Goal: Transaction & Acquisition: Obtain resource

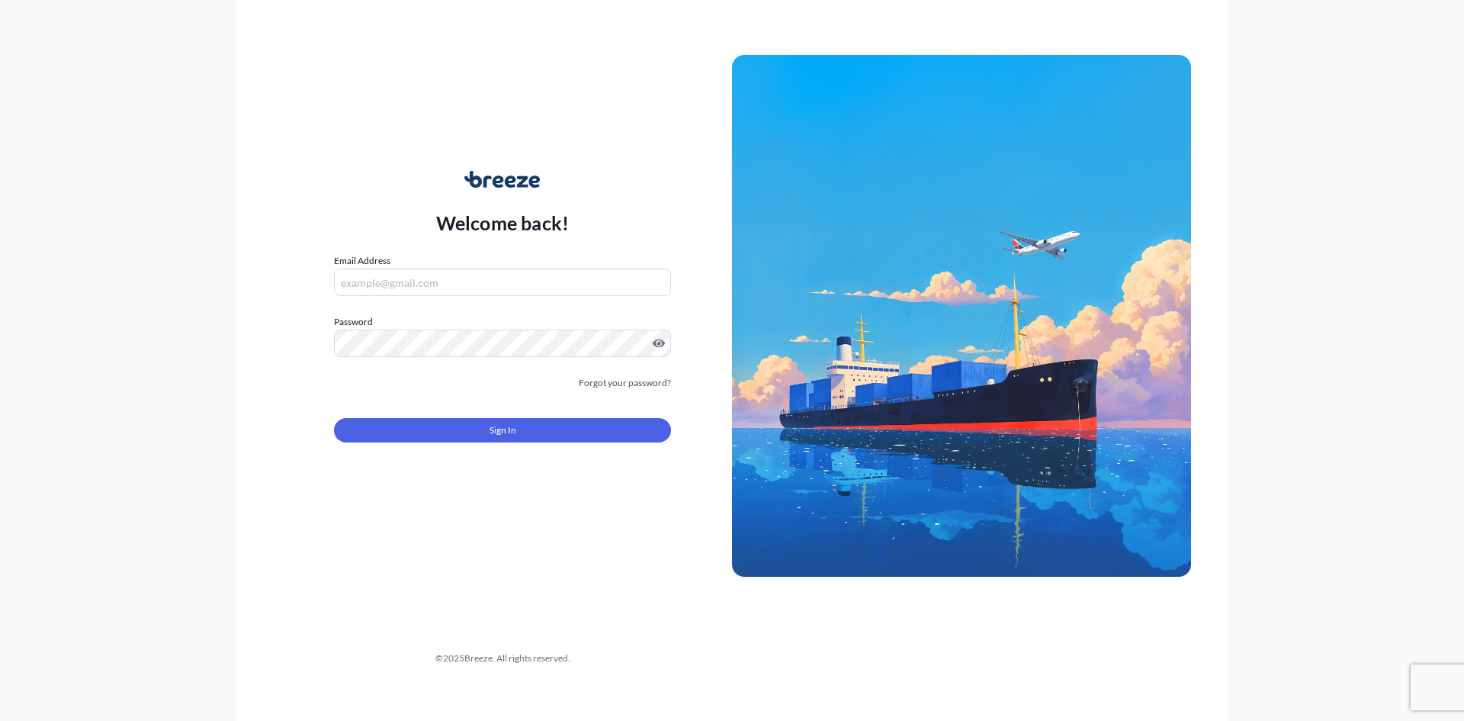
type input "[EMAIL_ADDRESS][DOMAIN_NAME]"
click at [472, 437] on button "Sign In" at bounding box center [502, 430] width 337 height 24
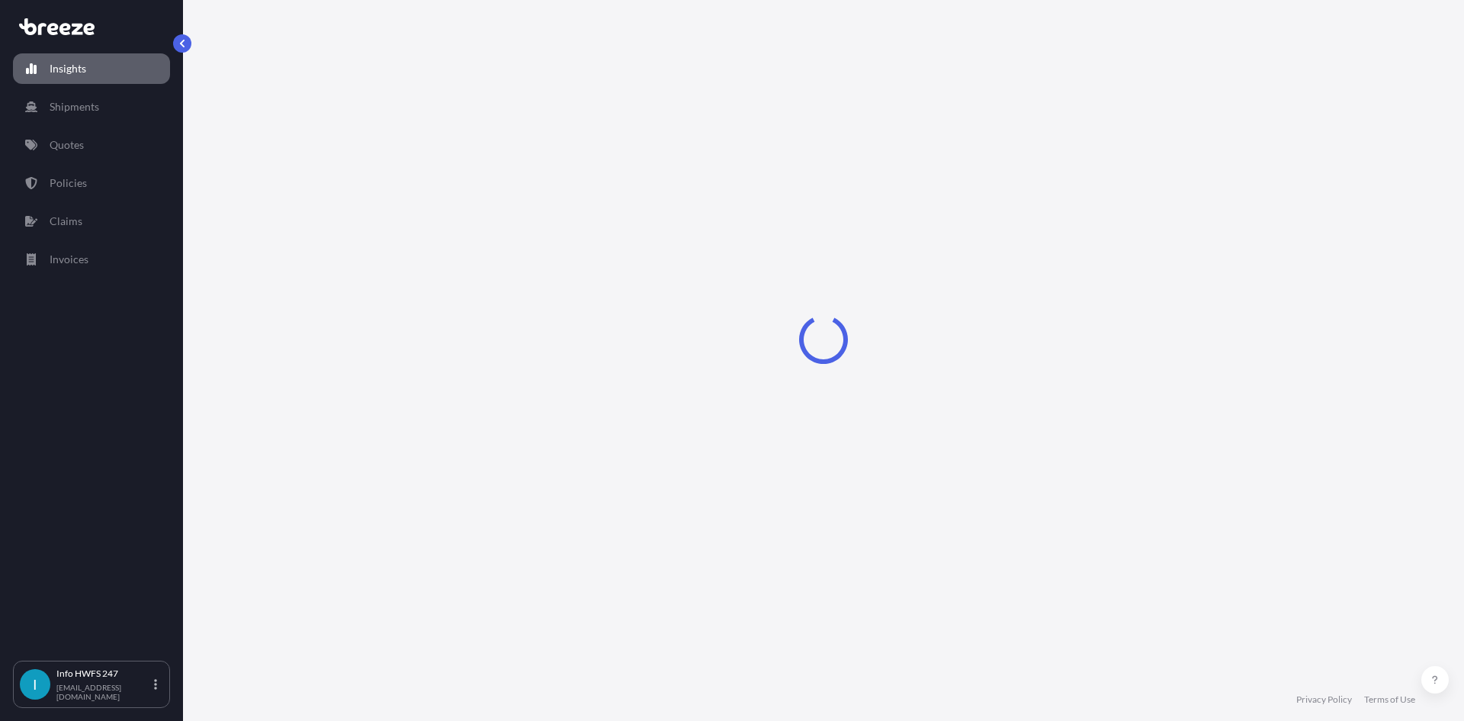
select select "2025"
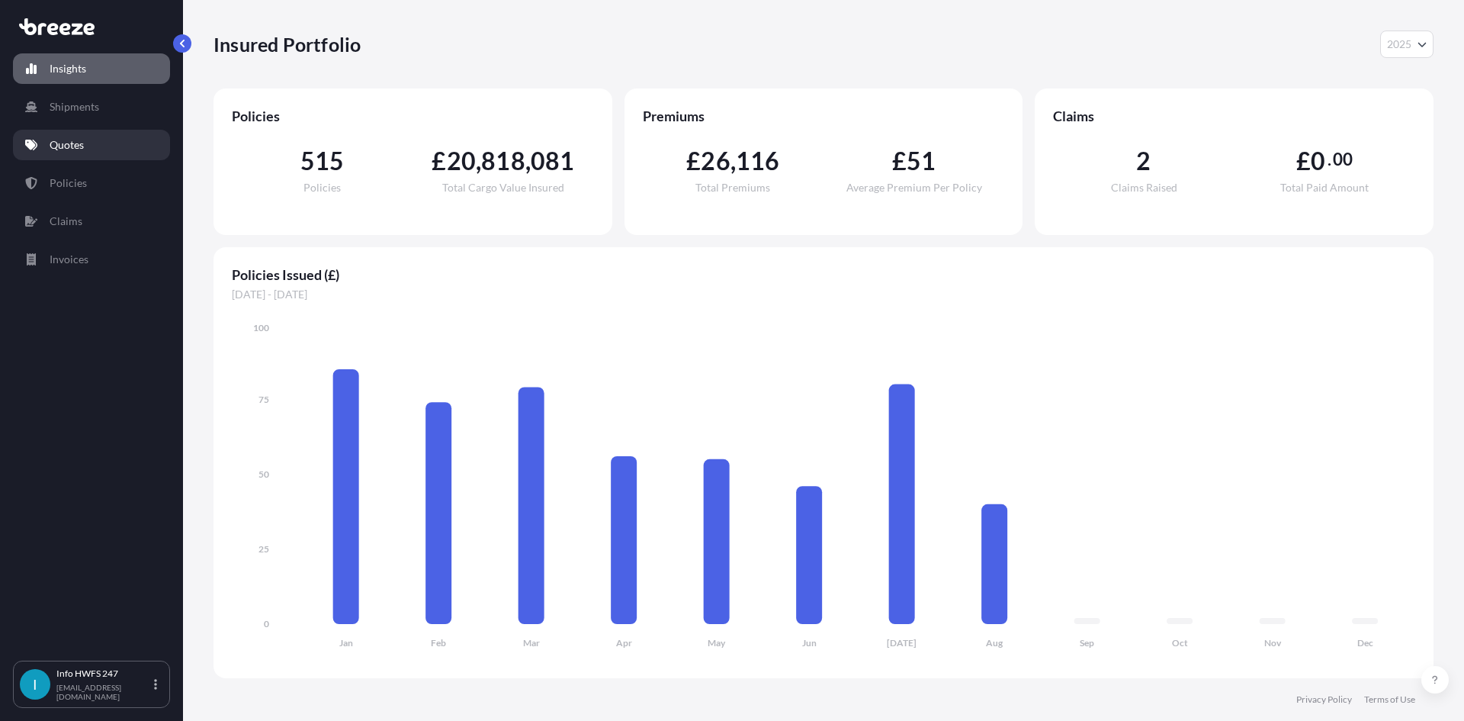
click at [65, 148] on p "Quotes" at bounding box center [67, 144] width 34 height 15
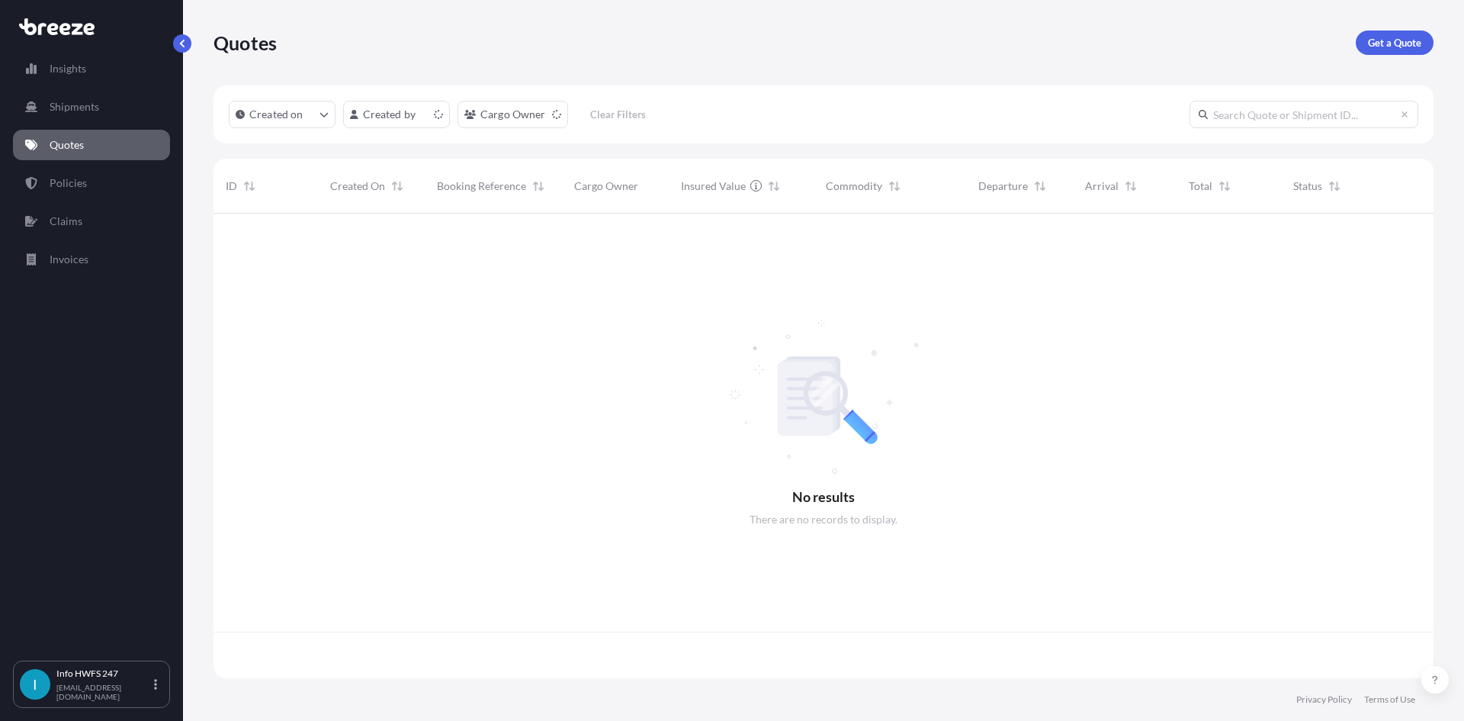
scroll to position [461, 1209]
click at [1380, 44] on p "Get a Quote" at bounding box center [1394, 42] width 53 height 15
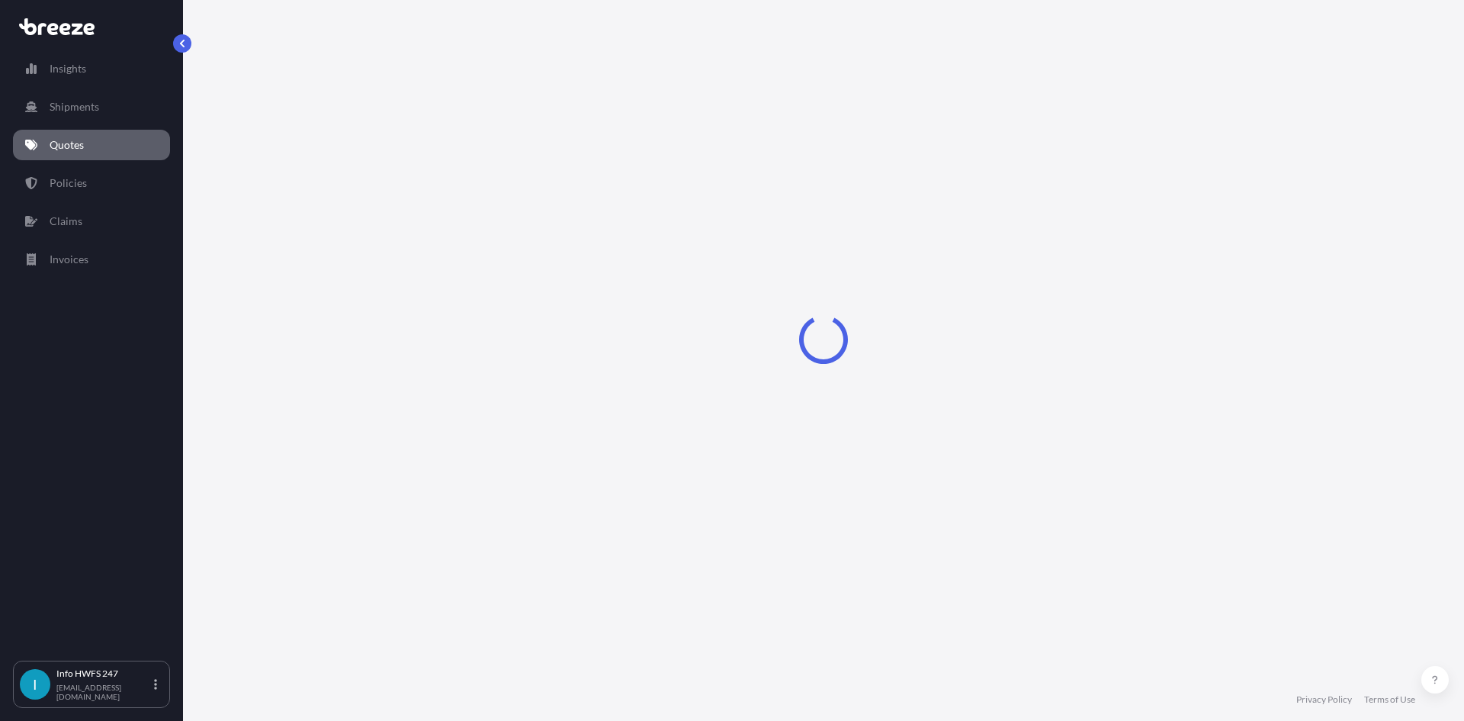
select select "Road"
select select "Air"
select select "1"
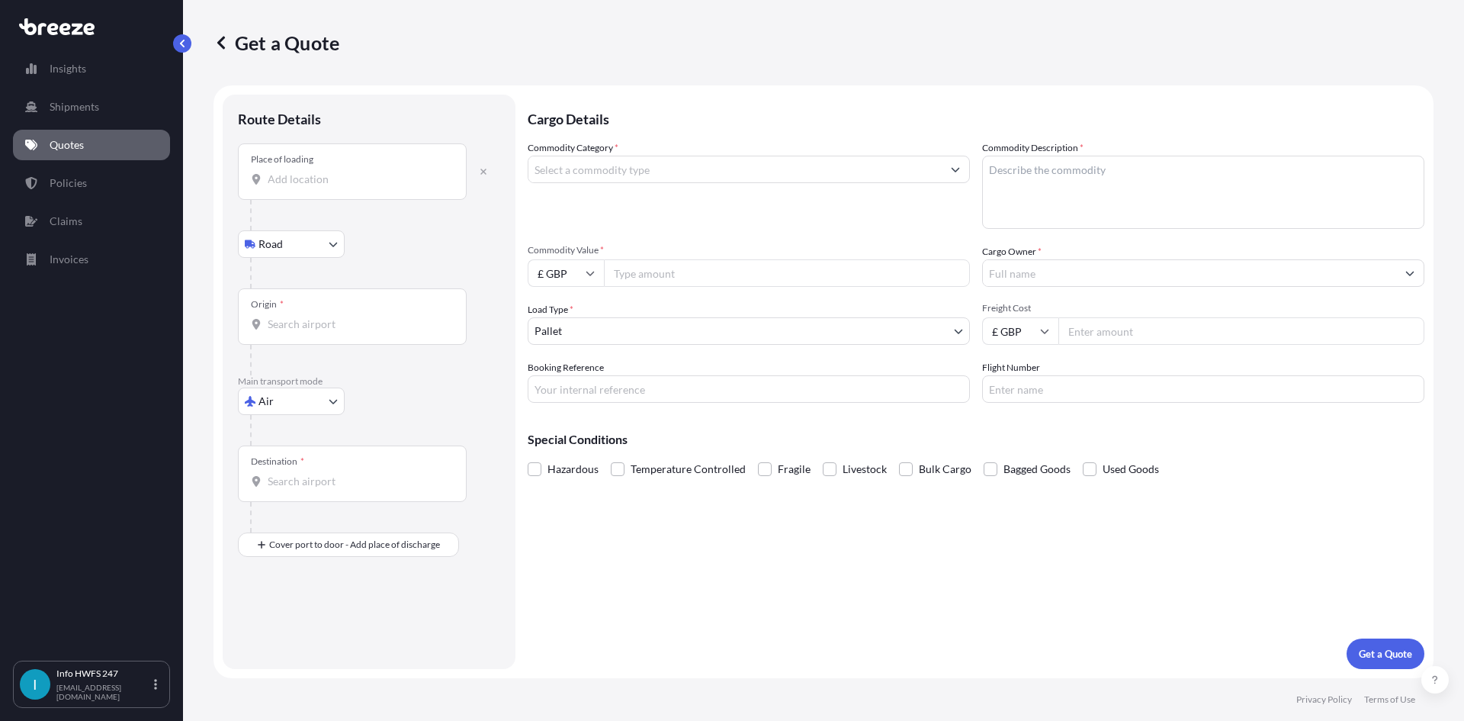
click at [364, 205] on div at bounding box center [375, 215] width 250 height 31
click at [352, 180] on input "Place of loading" at bounding box center [358, 179] width 180 height 15
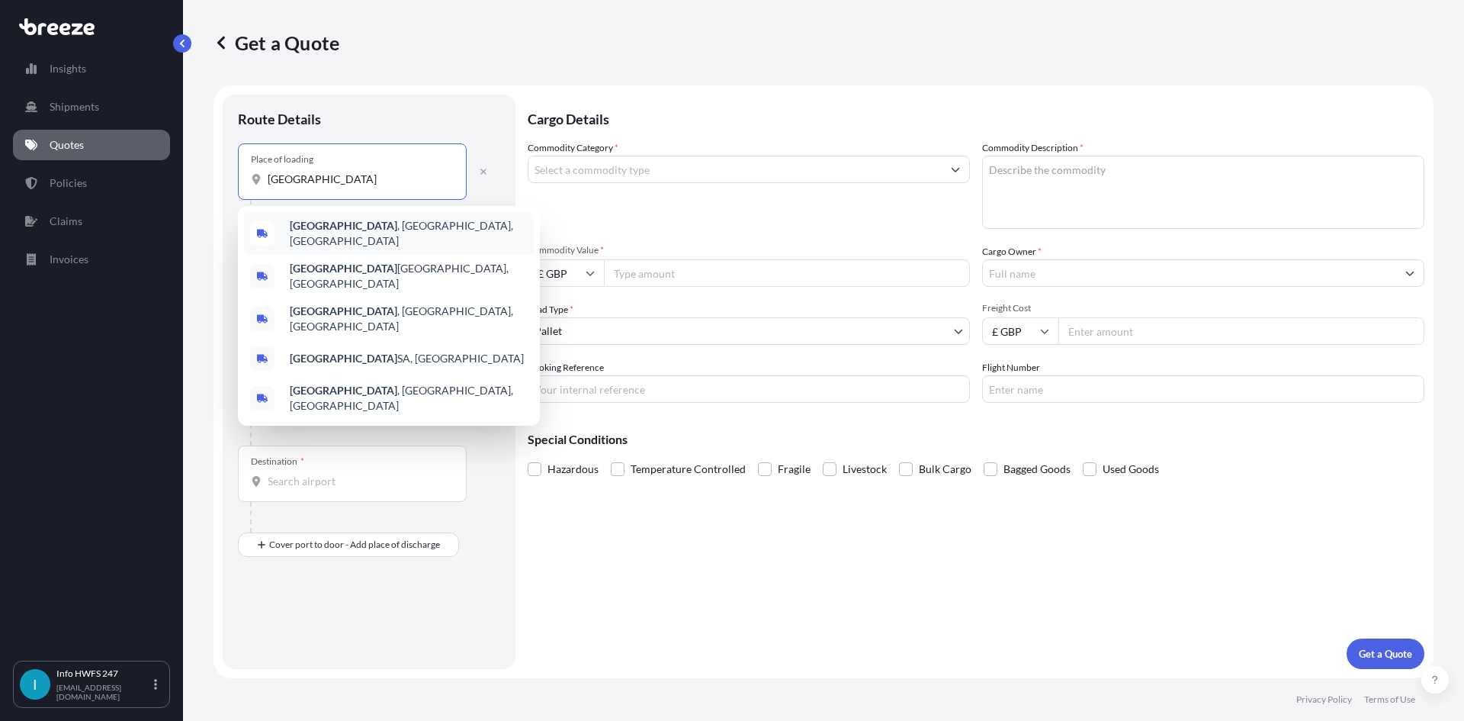
click at [364, 230] on span "[GEOGRAPHIC_DATA] , [GEOGRAPHIC_DATA], [GEOGRAPHIC_DATA]" at bounding box center [409, 233] width 238 height 31
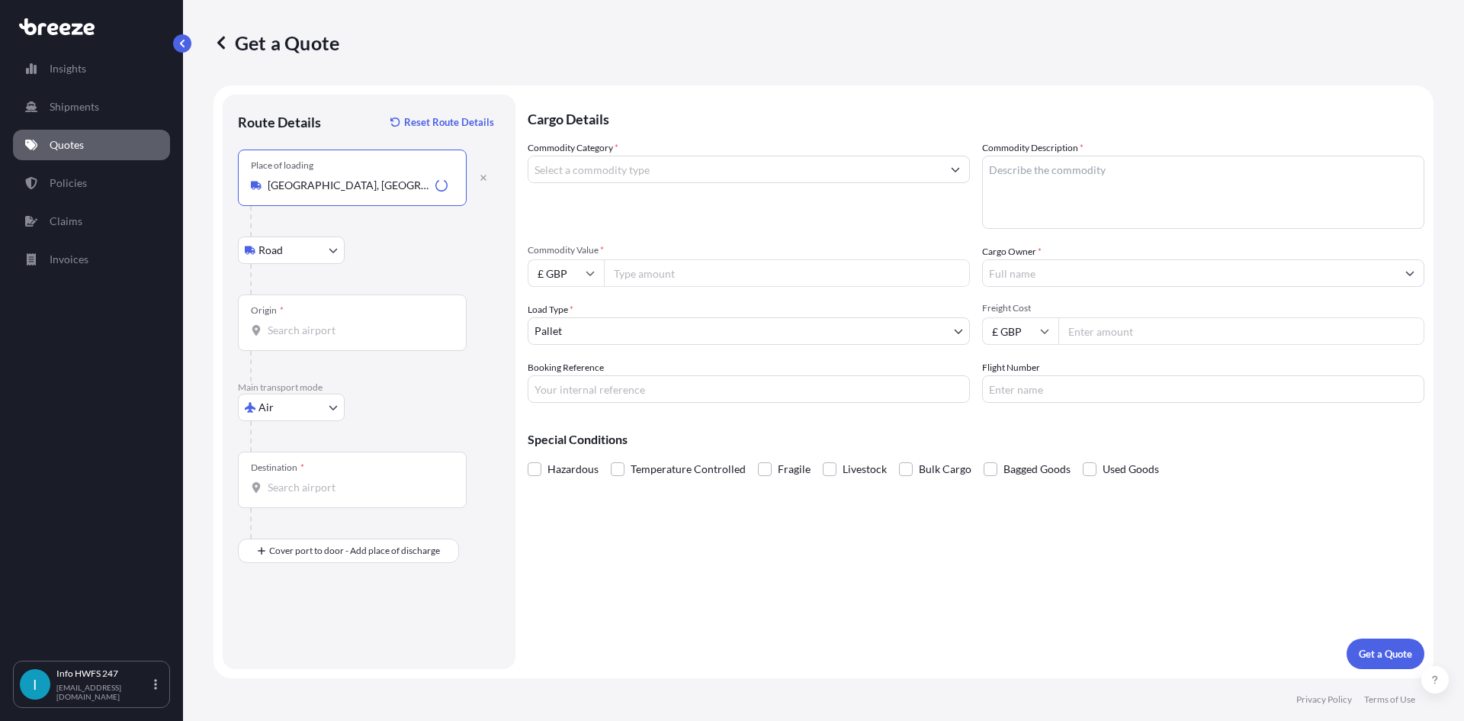
type input "[GEOGRAPHIC_DATA], [GEOGRAPHIC_DATA], [GEOGRAPHIC_DATA]"
click at [353, 304] on div "Origin *" at bounding box center [352, 322] width 229 height 56
click at [353, 323] on input "Origin *" at bounding box center [358, 330] width 180 height 15
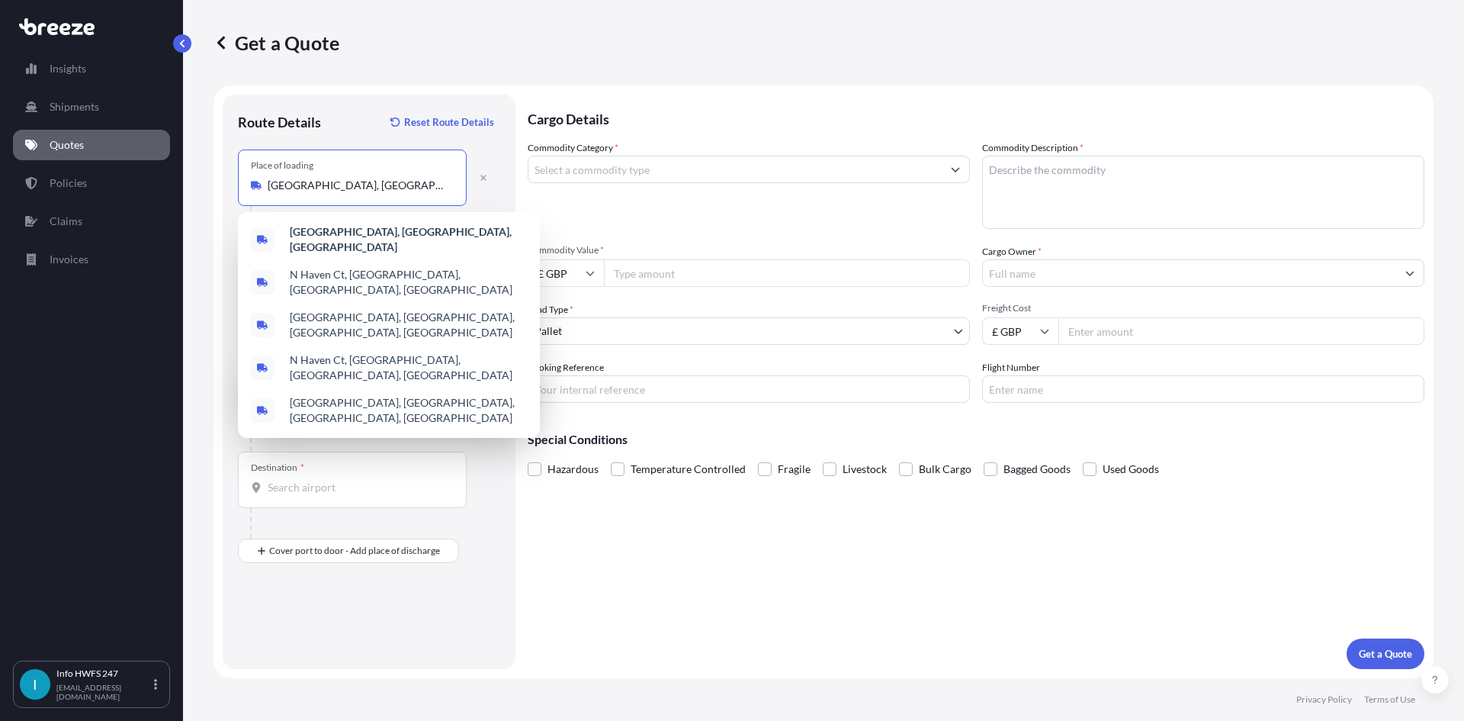
drag, startPoint x: 374, startPoint y: 191, endPoint x: 182, endPoint y: 174, distance: 193.0
click at [182, 174] on div "Insights Shipments Quotes Policies Claims Invoices I Info HWFS 247 [EMAIL_ADDRE…" at bounding box center [732, 360] width 1464 height 721
click at [311, 479] on div "Destination *" at bounding box center [352, 479] width 229 height 56
click at [311, 480] on input "Destination *" at bounding box center [358, 487] width 180 height 15
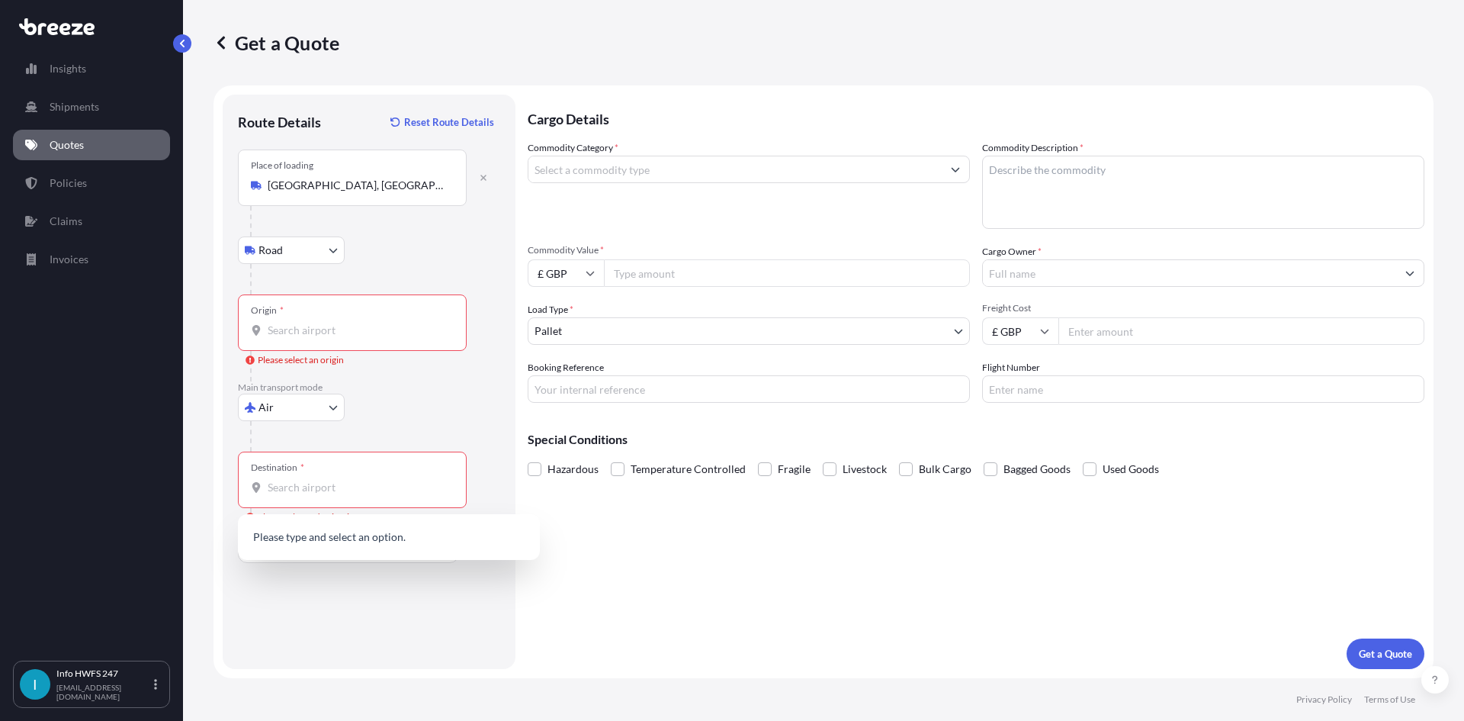
click at [329, 339] on div "Origin *" at bounding box center [352, 322] width 229 height 56
click at [329, 338] on input "Origin * Please select an origin" at bounding box center [358, 330] width 180 height 15
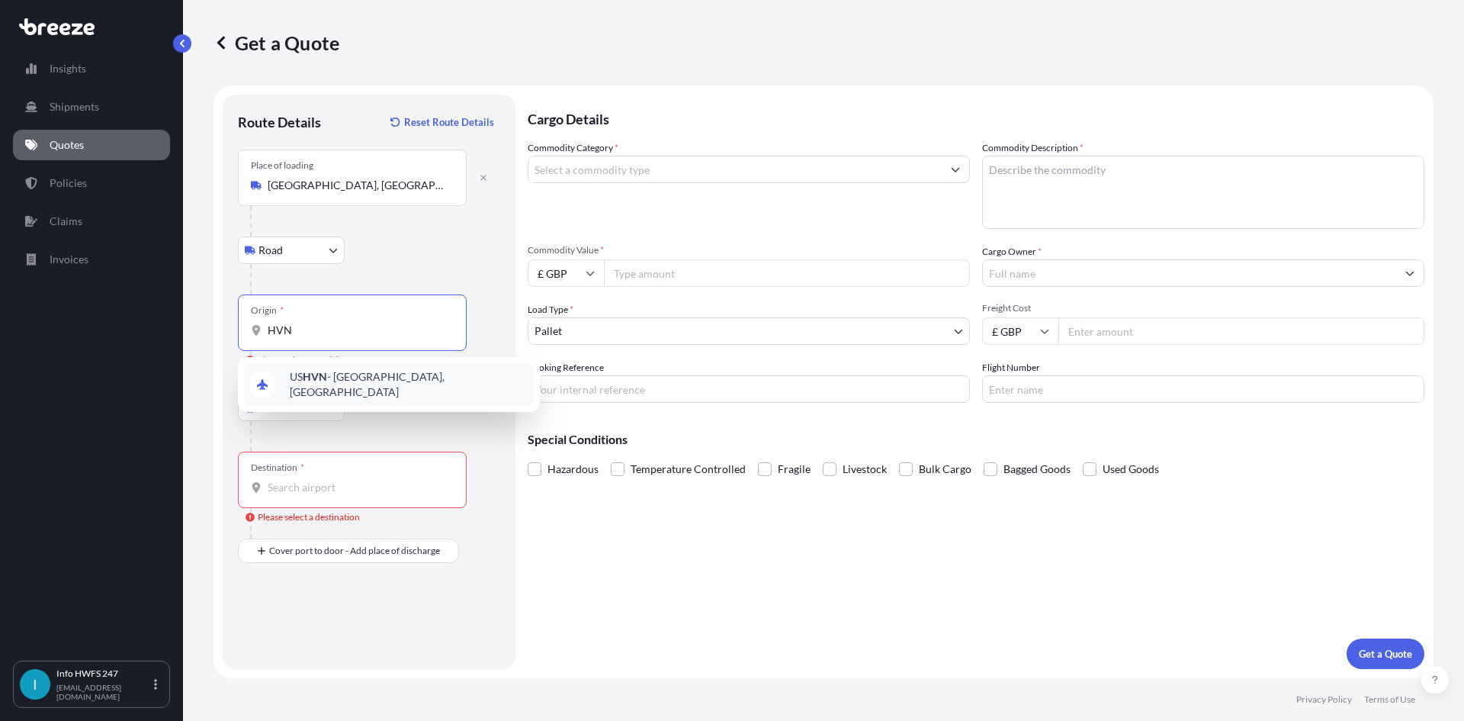
click at [353, 382] on span "US HVN - [GEOGRAPHIC_DATA], [GEOGRAPHIC_DATA]" at bounding box center [409, 384] width 238 height 31
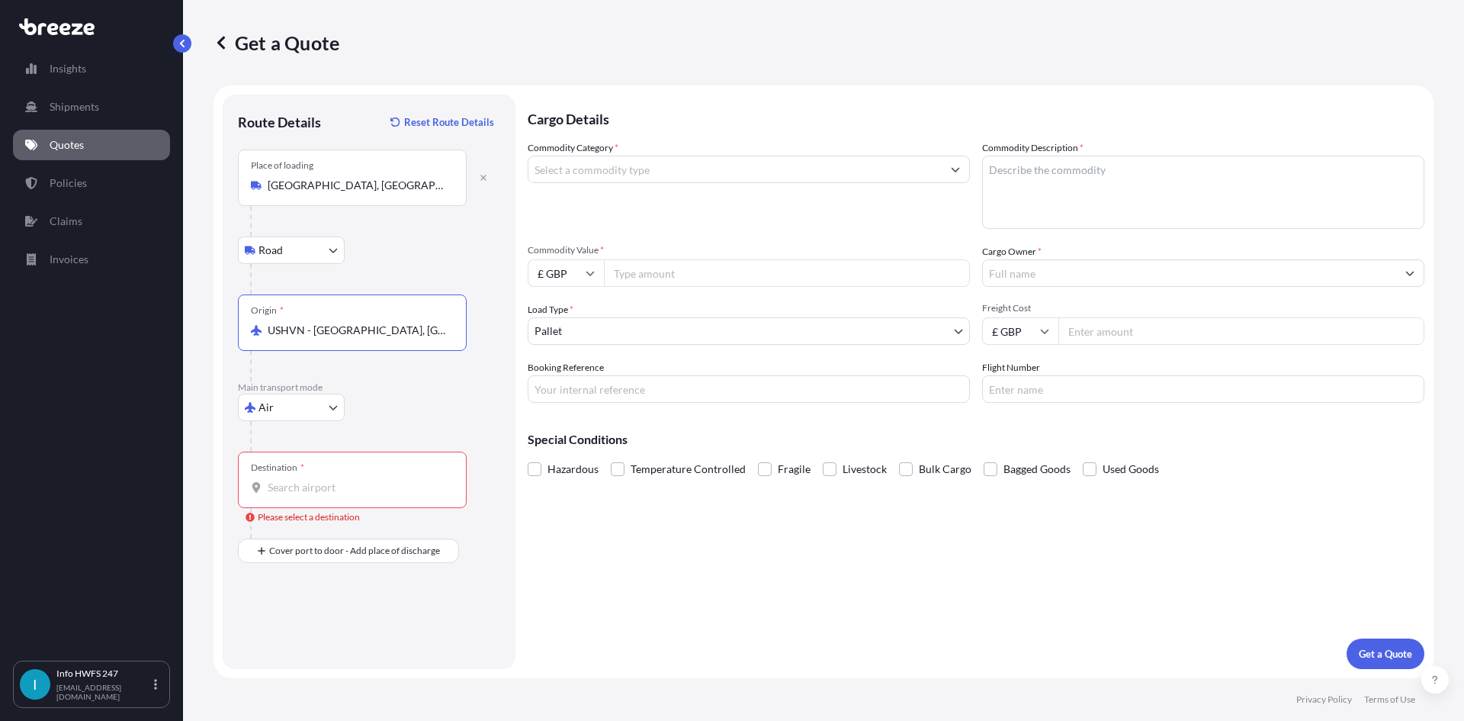
type input "USHVN - [GEOGRAPHIC_DATA], [GEOGRAPHIC_DATA]"
click at [319, 480] on input "Destination * Please select a destination" at bounding box center [358, 487] width 180 height 15
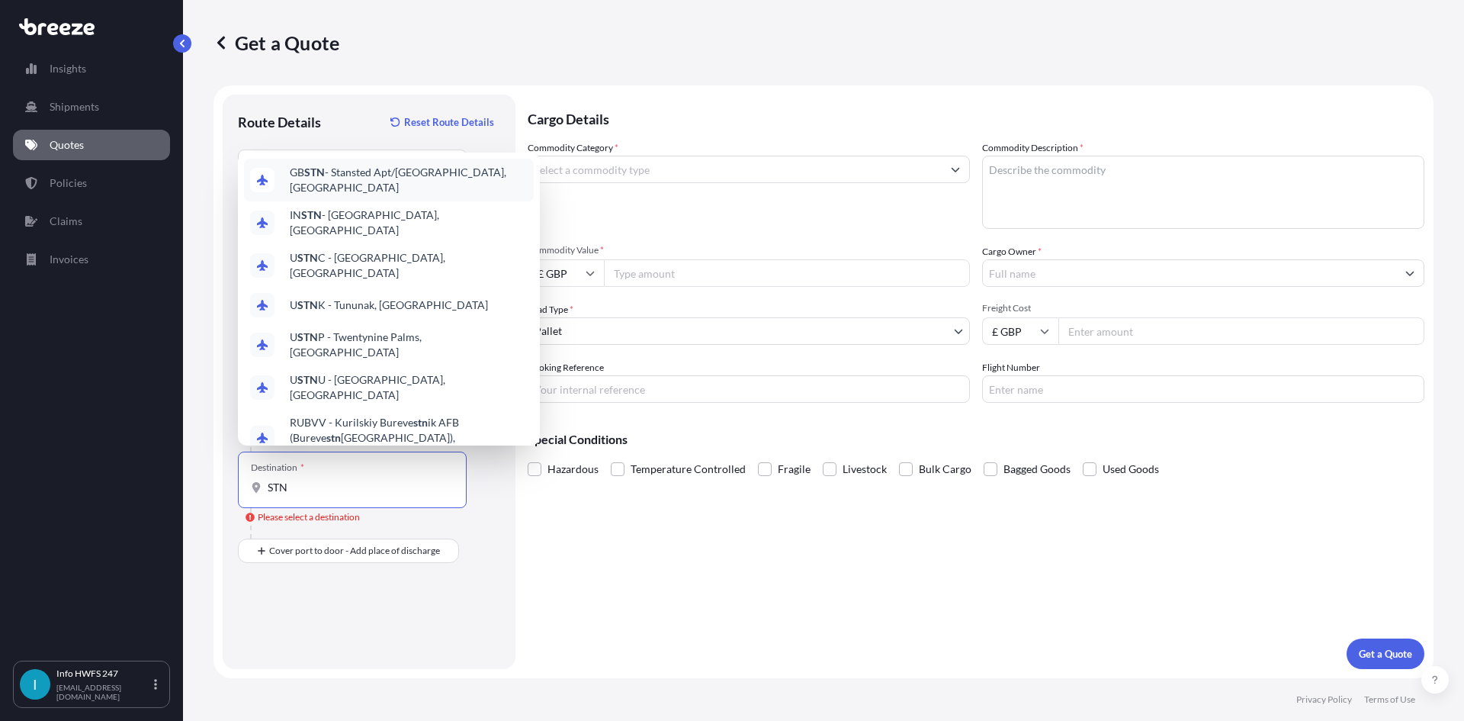
click at [436, 195] on span "GB STN - Stansted Apt/[GEOGRAPHIC_DATA], [GEOGRAPHIC_DATA]" at bounding box center [409, 180] width 238 height 31
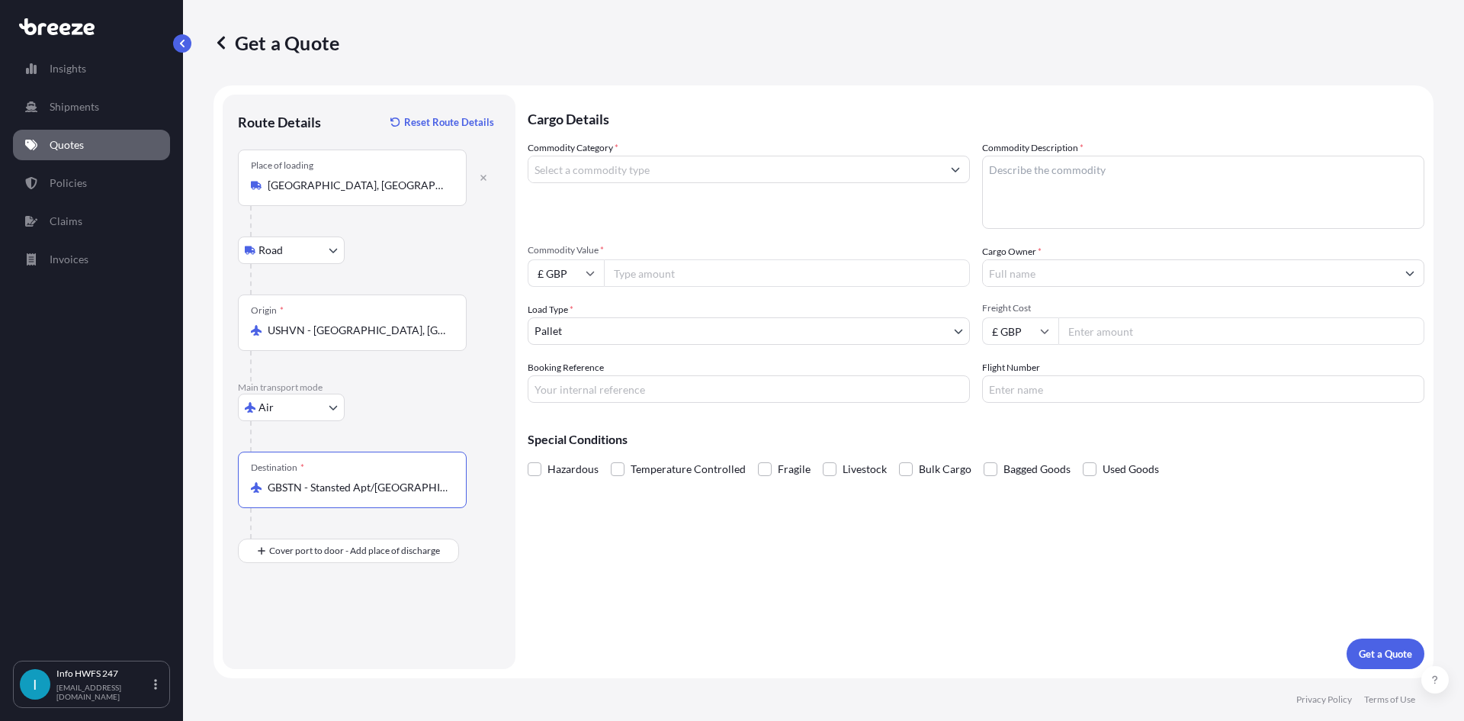
type input "GBSTN - Stansted Apt/[GEOGRAPHIC_DATA], [GEOGRAPHIC_DATA]"
click at [310, 632] on input "Place of Discharge" at bounding box center [358, 632] width 180 height 15
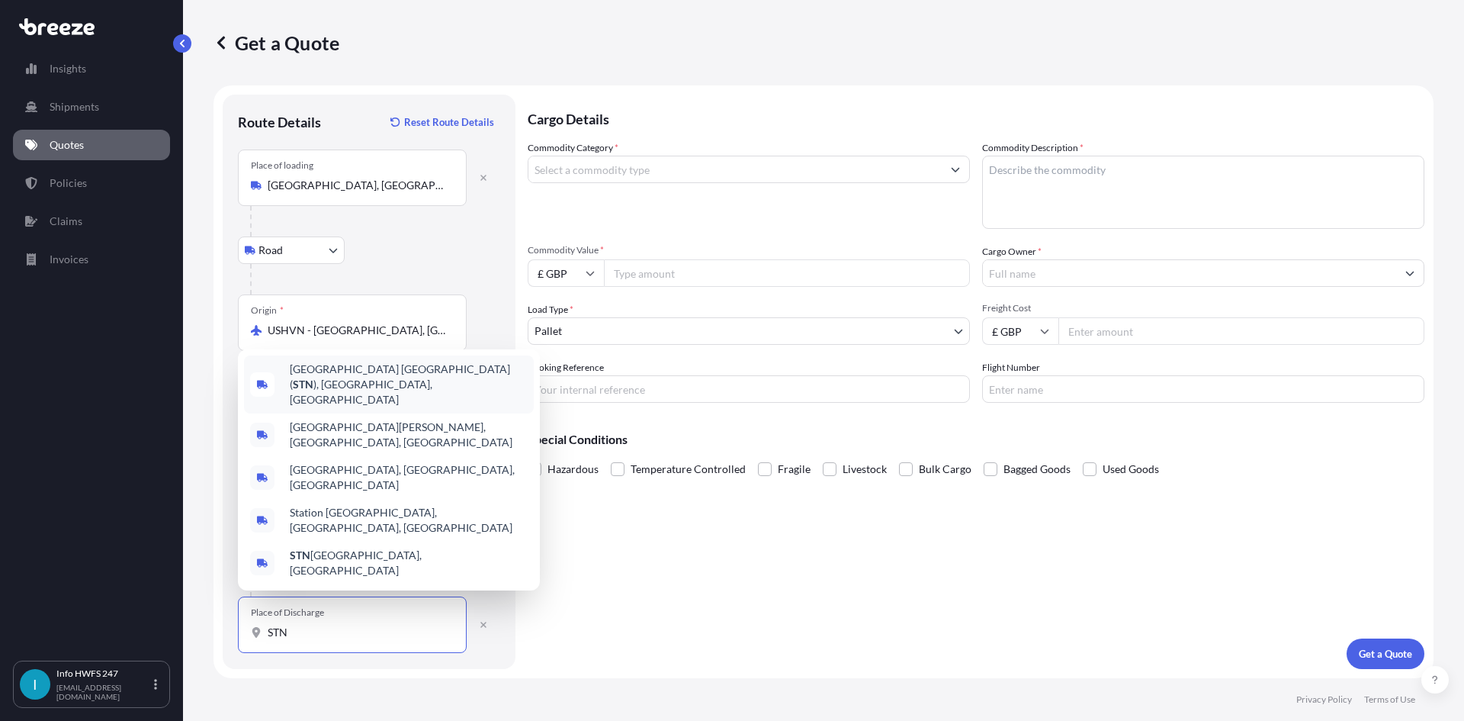
click at [406, 407] on span "[GEOGRAPHIC_DATA] ( STN ), [GEOGRAPHIC_DATA], [GEOGRAPHIC_DATA]" at bounding box center [409, 384] width 238 height 46
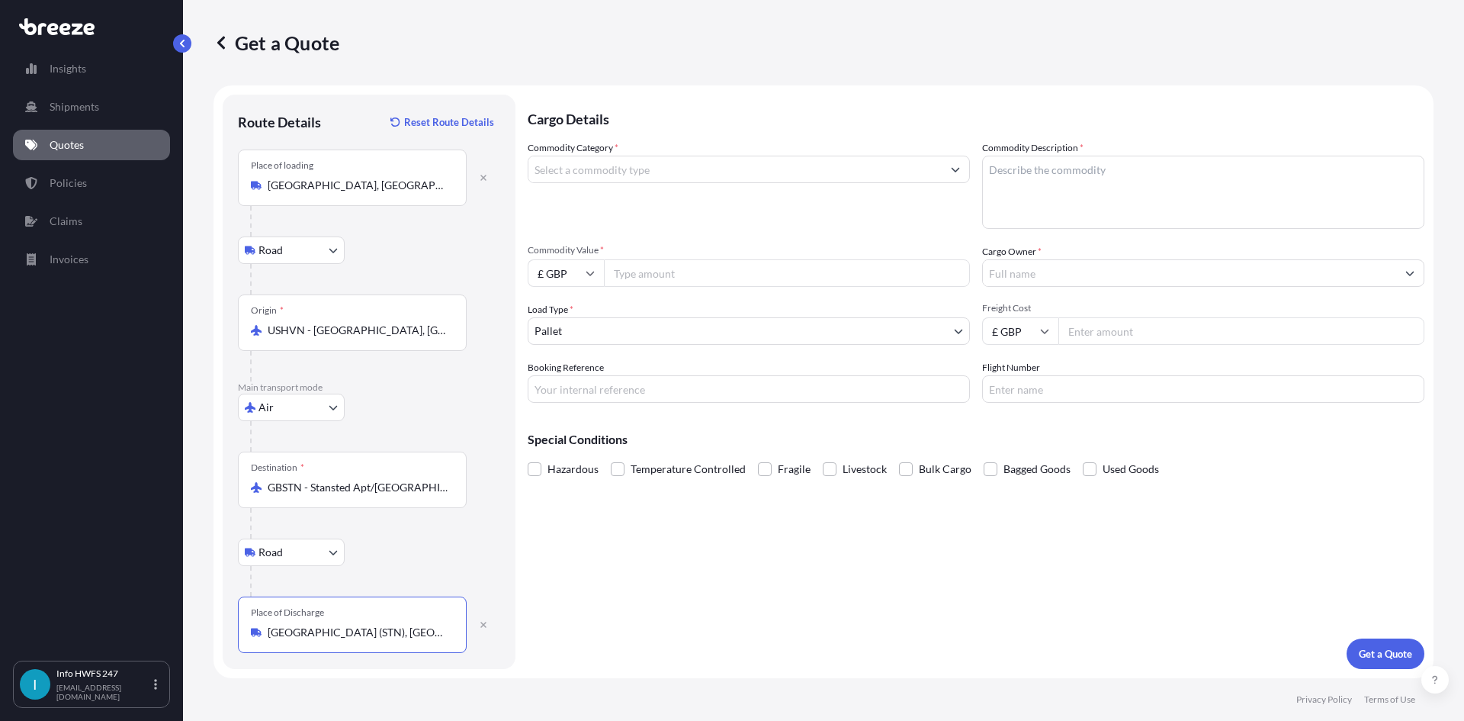
type input "[GEOGRAPHIC_DATA] (STN), [GEOGRAPHIC_DATA], [GEOGRAPHIC_DATA]"
click at [628, 159] on input "Commodity Category *" at bounding box center [734, 169] width 413 height 27
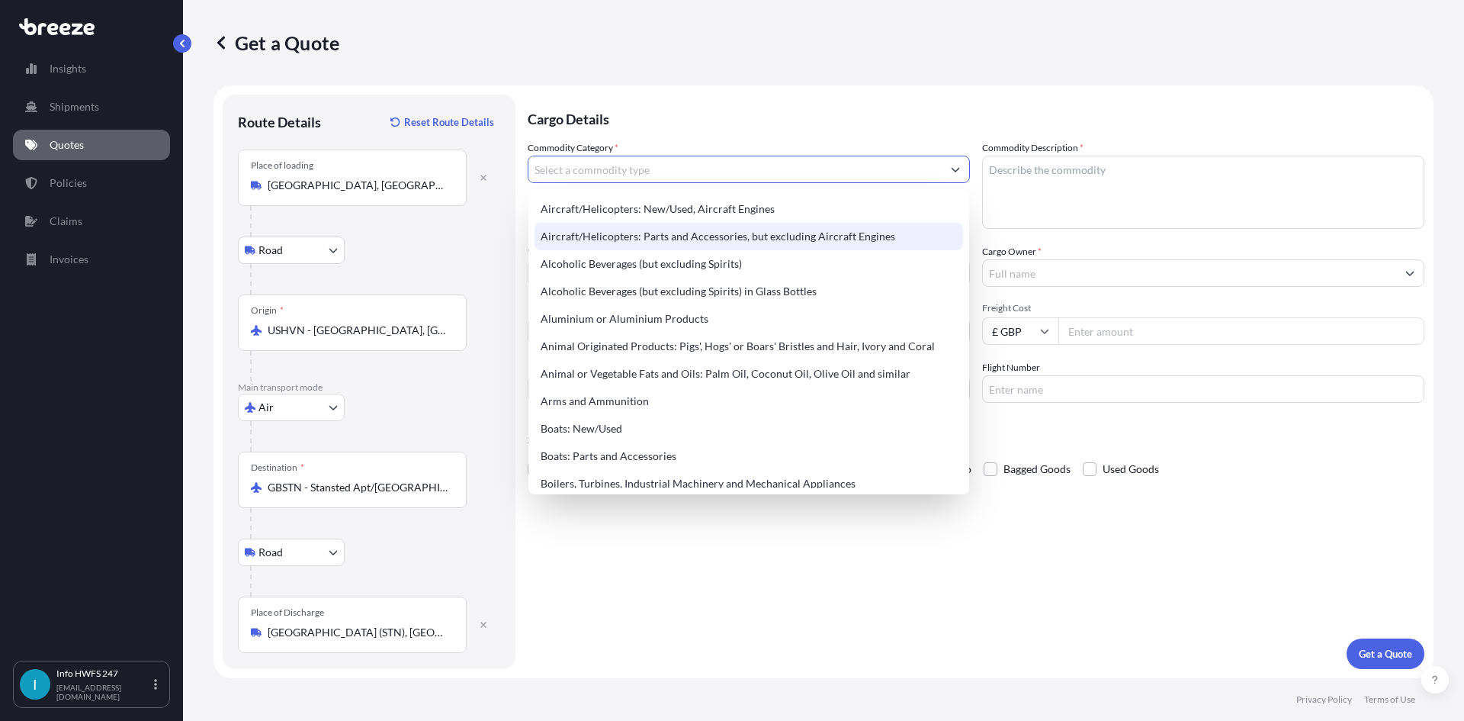
click at [700, 235] on div "Aircraft/Helicopters: Parts and Accessories, but excluding Aircraft Engines" at bounding box center [749, 236] width 429 height 27
type input "Aircraft/Helicopters: Parts and Accessories, but excluding Aircraft Engines"
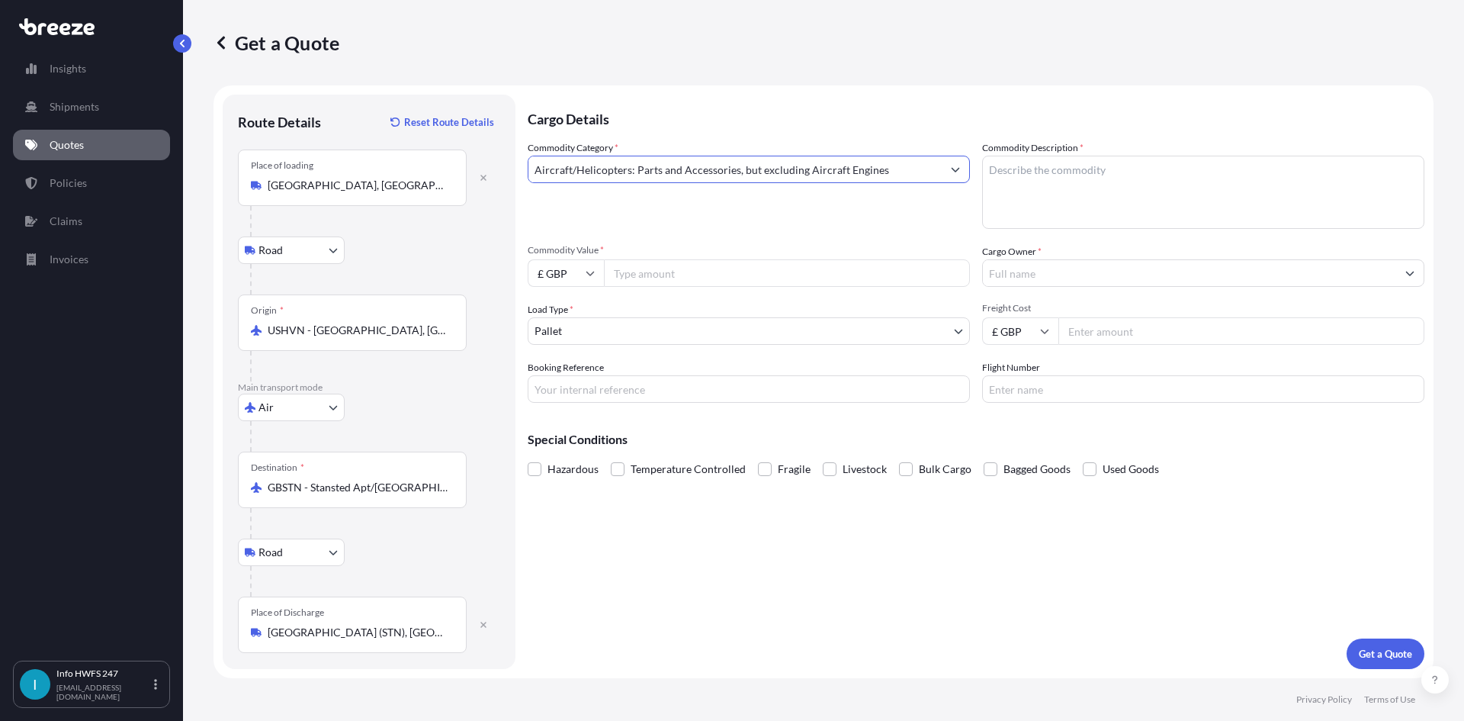
click at [1040, 174] on textarea "Commodity Description *" at bounding box center [1203, 192] width 442 height 73
click at [1157, 204] on textarea "Commodity Description *" at bounding box center [1203, 192] width 442 height 73
paste textarea "STARTER, PNEUMATIC-ENGINE"
type textarea "STARTER, PNEUMATIC-ENGINE"
click at [567, 275] on input "£ GBP" at bounding box center [566, 272] width 76 height 27
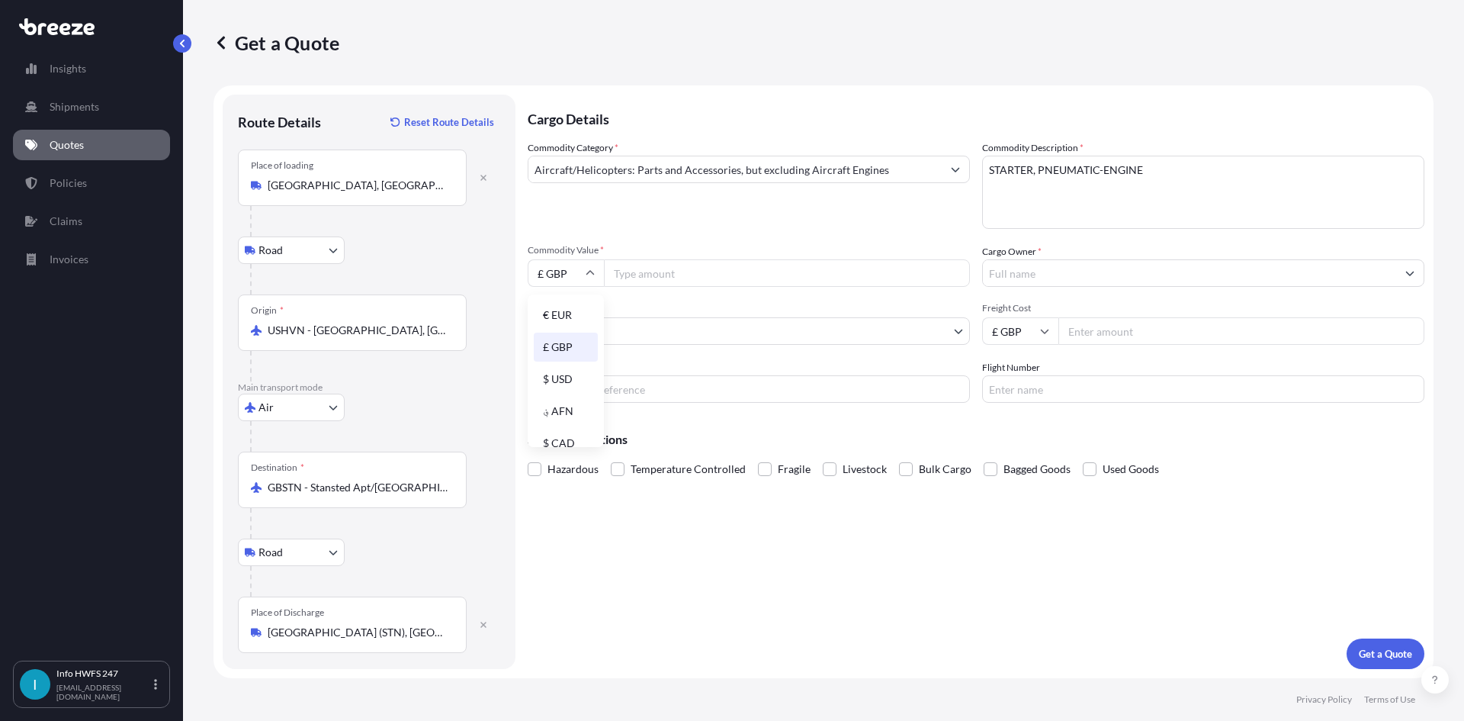
click at [572, 375] on div "$ USD" at bounding box center [566, 379] width 64 height 29
type input "$ USD"
click at [716, 270] on input "Commodity Value *" at bounding box center [787, 272] width 366 height 27
paste input "31329.90"
type input "31329.90"
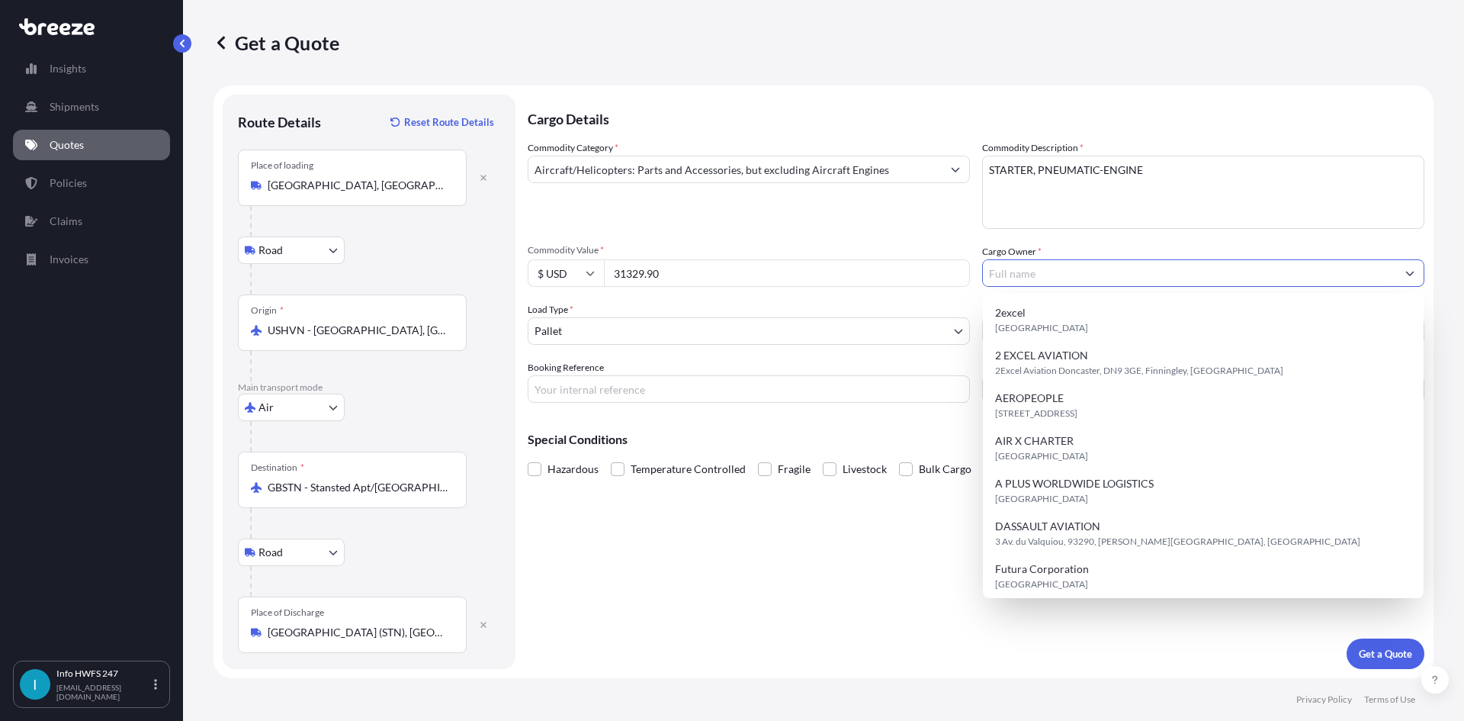
click at [1040, 272] on input "Cargo Owner *" at bounding box center [1189, 272] width 413 height 27
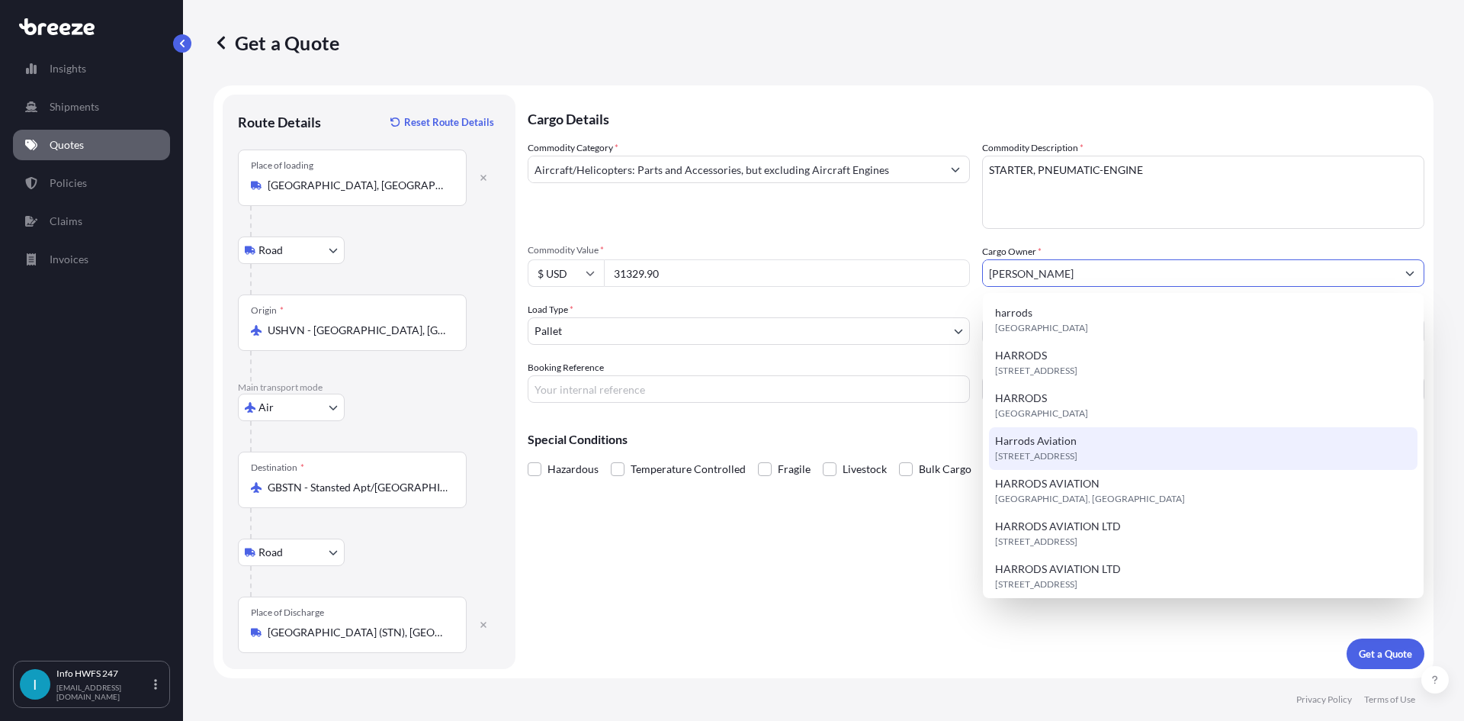
click at [1068, 454] on span "[STREET_ADDRESS]" at bounding box center [1036, 455] width 82 height 15
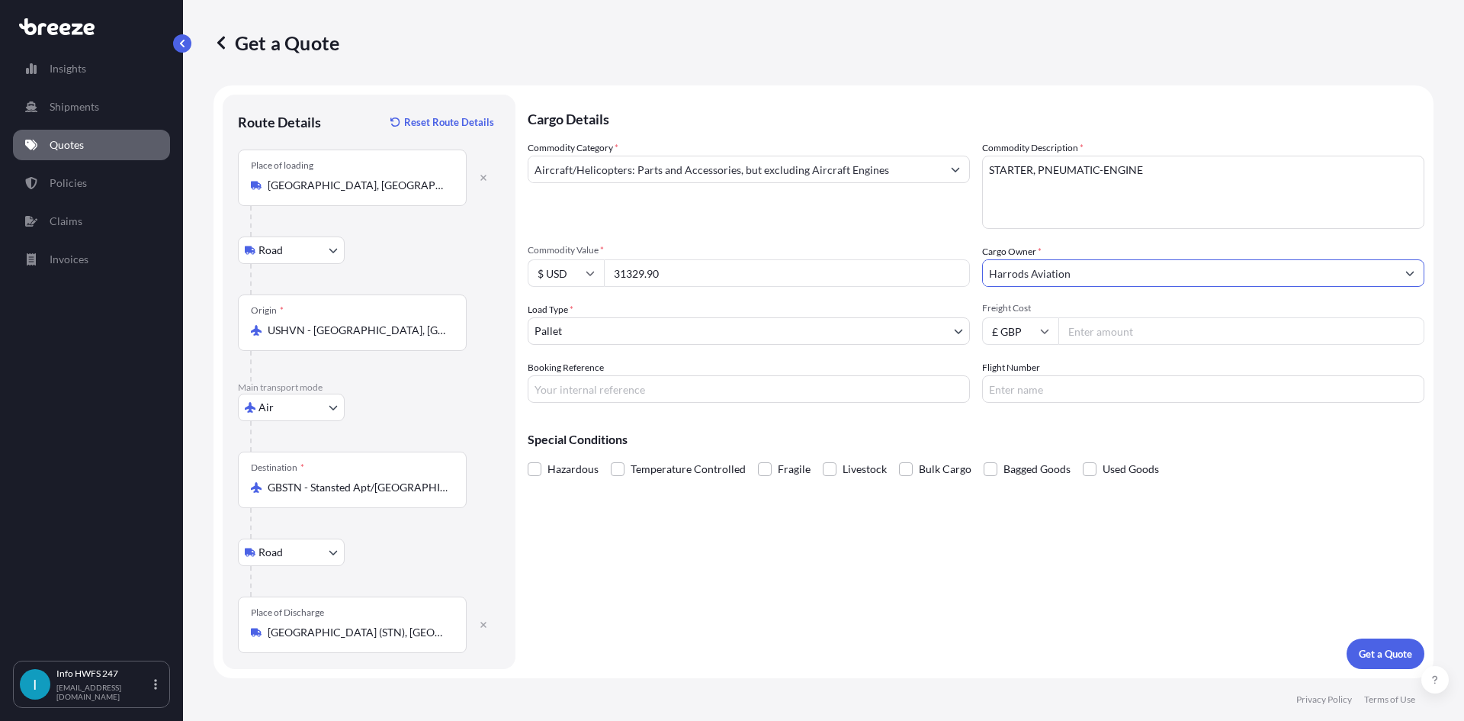
type input "Harrods Aviation"
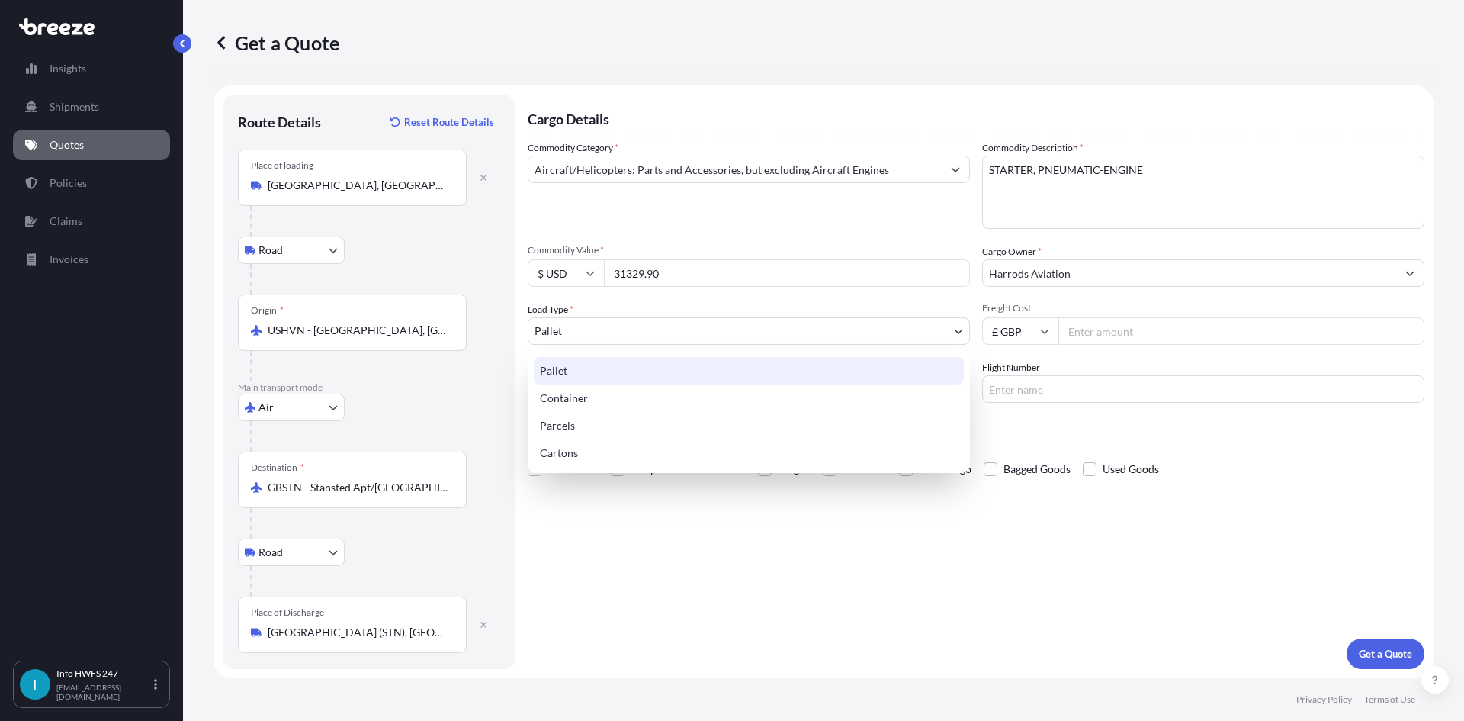
click at [582, 333] on body "15 options available. 8 options available. 7 options available. 13 options avai…" at bounding box center [732, 360] width 1464 height 721
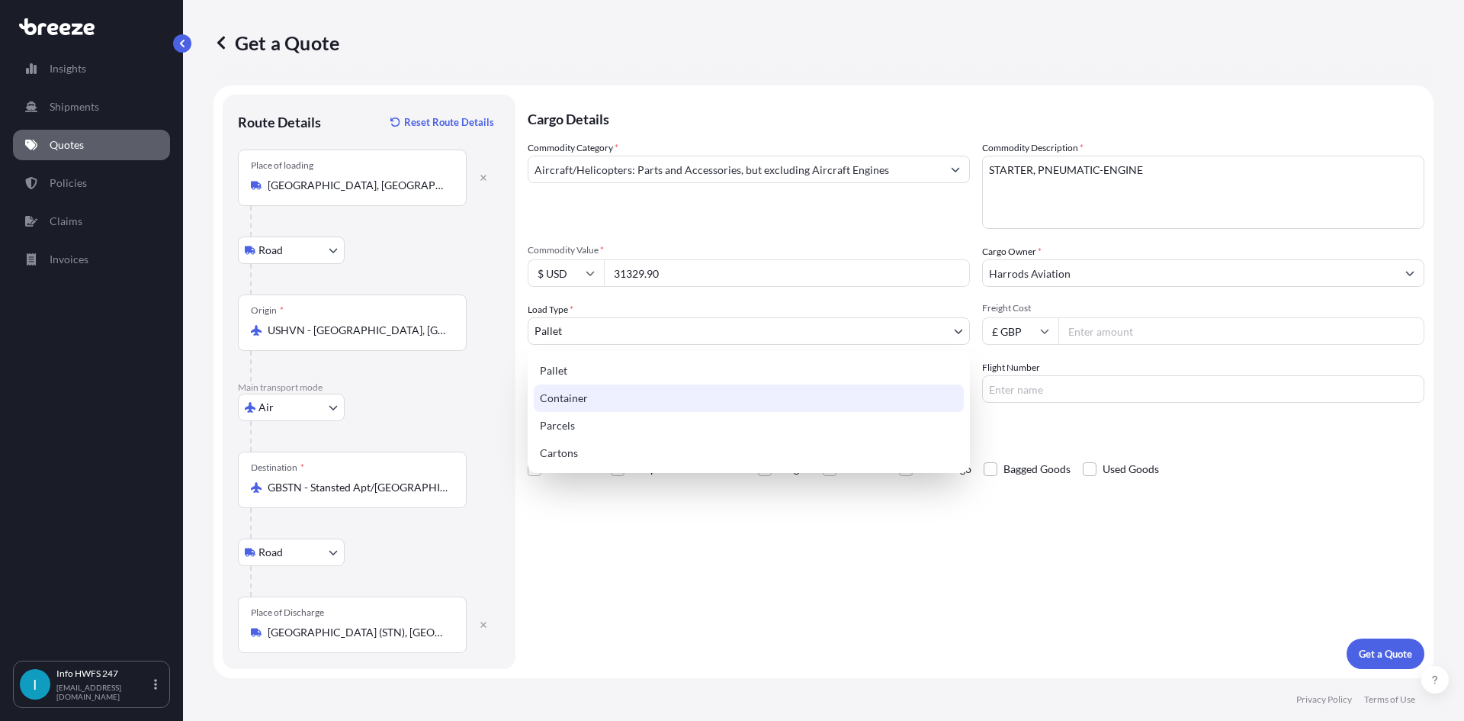
click at [597, 390] on div "Container" at bounding box center [749, 397] width 430 height 27
select select "2"
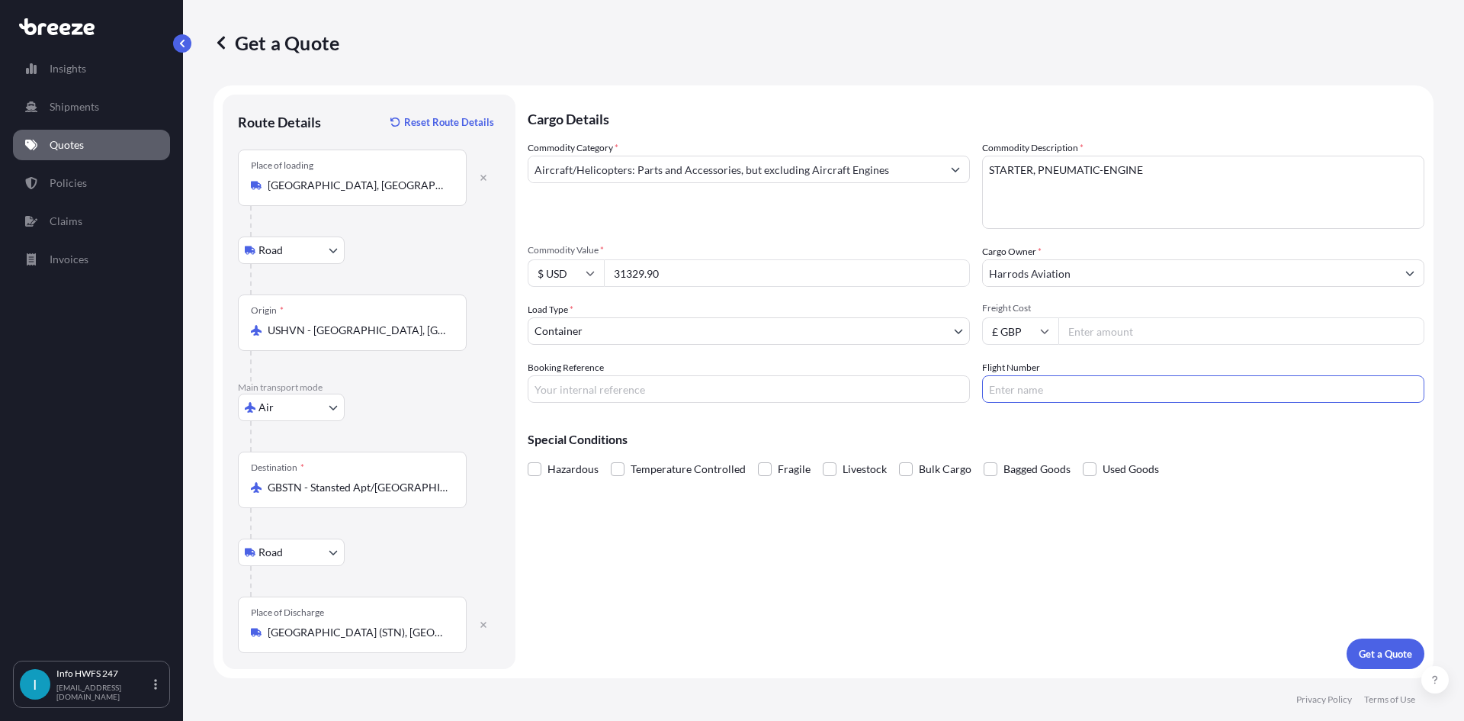
click at [1027, 398] on input "Flight Number" at bounding box center [1203, 388] width 442 height 27
drag, startPoint x: 674, startPoint y: 393, endPoint x: 1285, endPoint y: 293, distance: 619.1
click at [674, 393] on input "Booking Reference" at bounding box center [749, 388] width 442 height 27
drag, startPoint x: 722, startPoint y: 389, endPoint x: 1061, endPoint y: 375, distance: 338.9
click at [722, 389] on input "Booking Reference" at bounding box center [749, 388] width 442 height 27
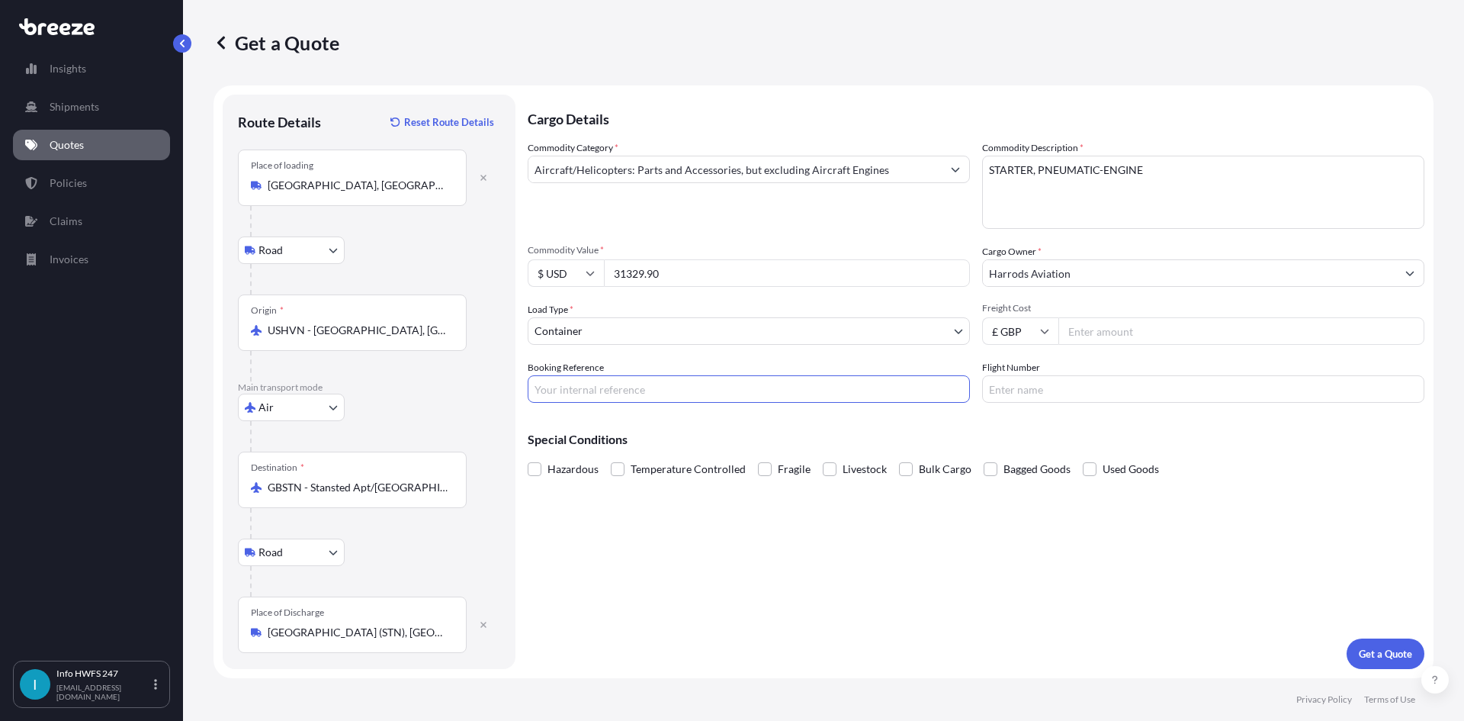
paste input "HI165420"
type input "HI165420"
click at [1122, 388] on input "Flight Number" at bounding box center [1203, 388] width 442 height 27
type input "FEDEX"
click at [1382, 654] on p "Get a Quote" at bounding box center [1385, 653] width 53 height 15
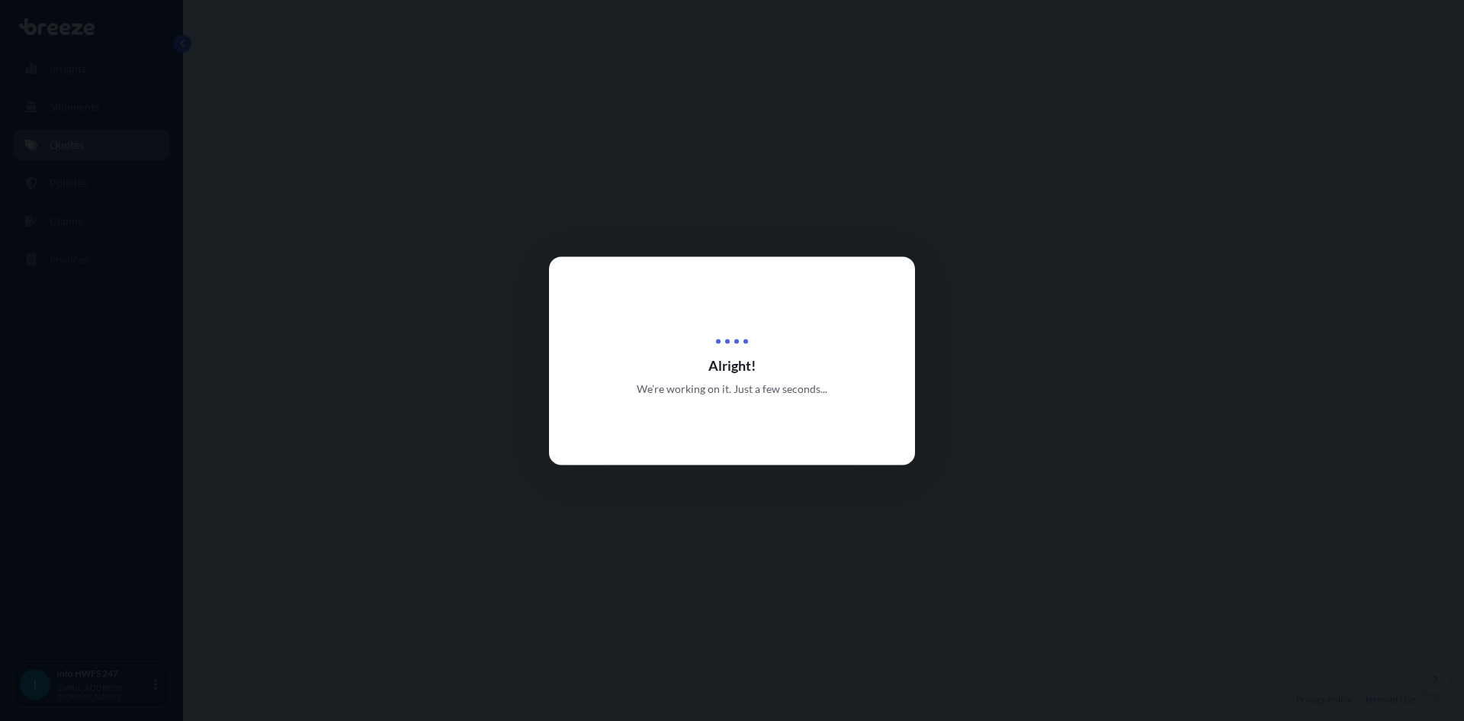
select select "Road"
select select "Air"
select select "Road"
select select "2"
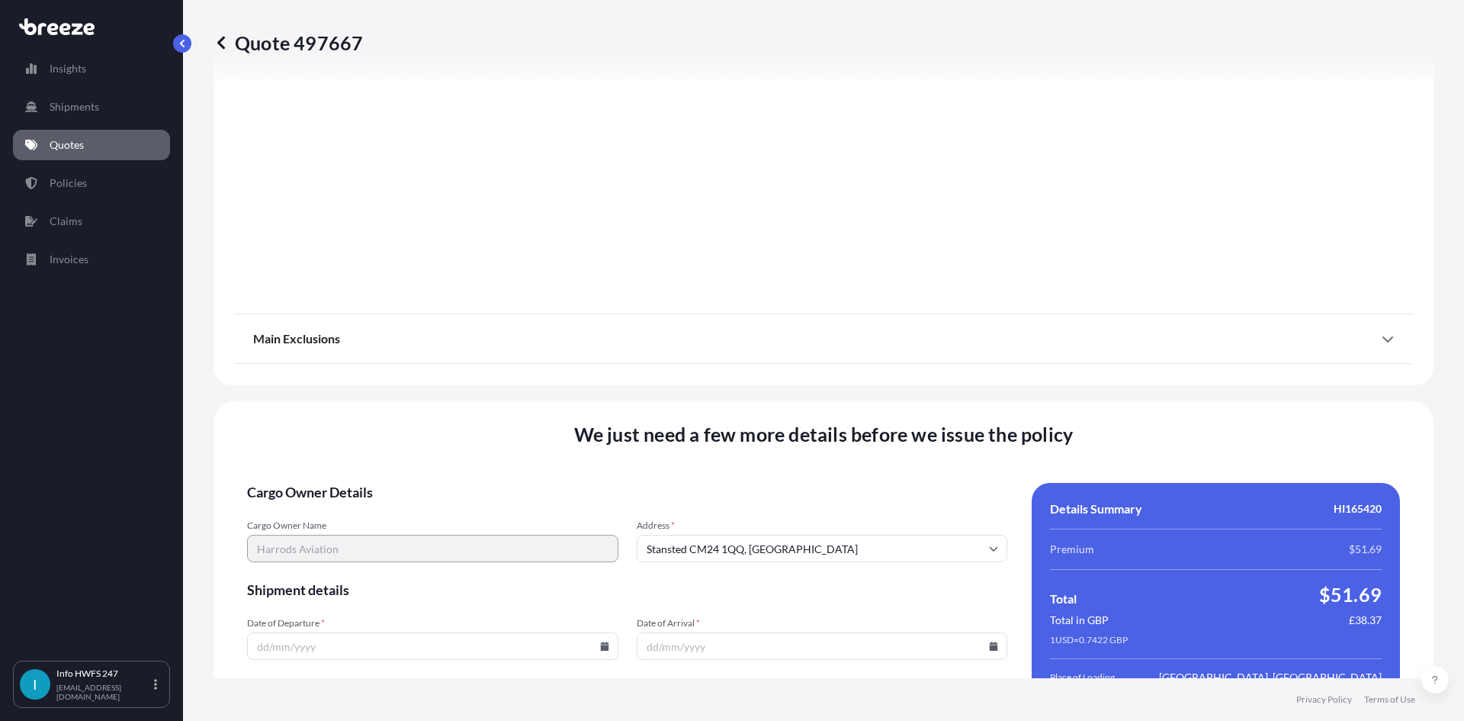
scroll to position [1988, 0]
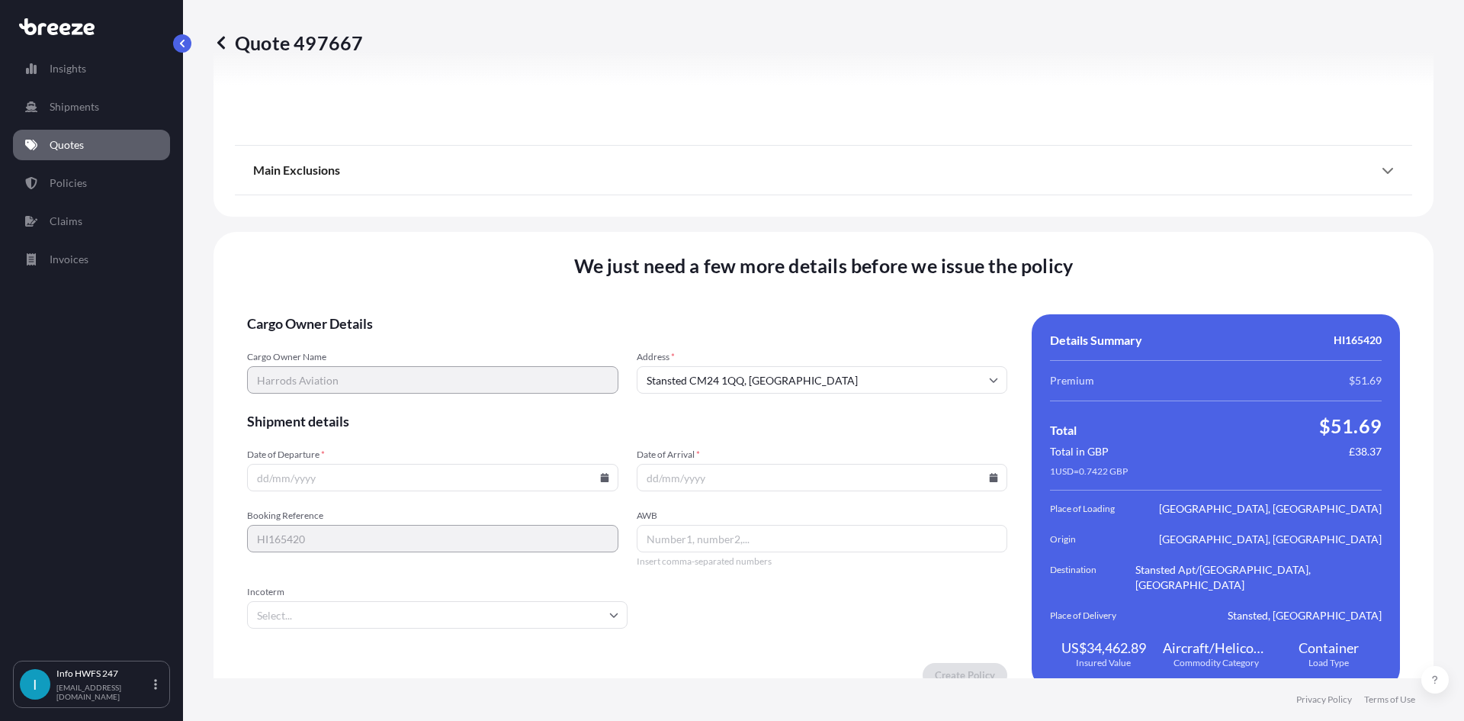
click at [383, 464] on input "Date of Departure *" at bounding box center [432, 477] width 371 height 27
click at [770, 472] on input "Date of Arrival *" at bounding box center [822, 477] width 371 height 27
click at [989, 473] on icon at bounding box center [993, 477] width 9 height 9
click at [708, 387] on button "25" at bounding box center [710, 384] width 24 height 24
type input "[DATE]"
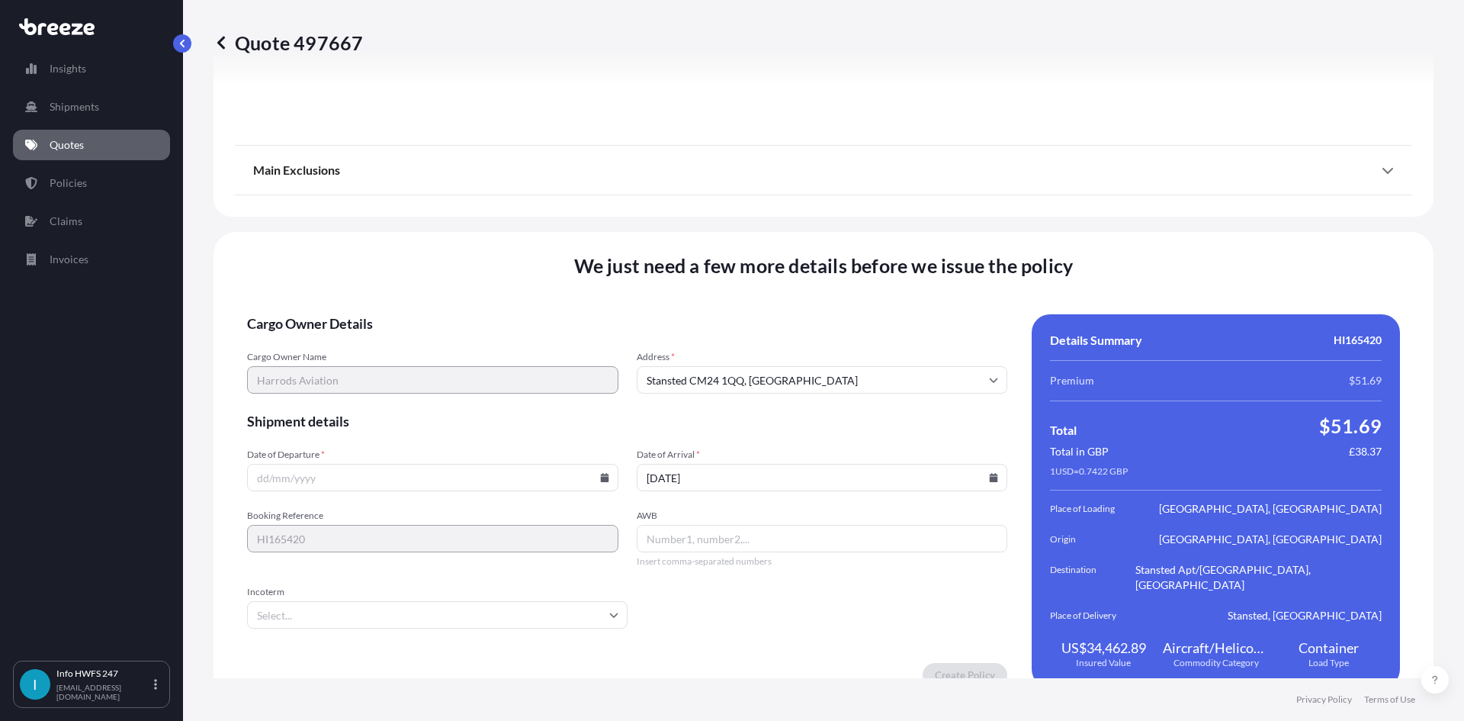
click at [597, 468] on input "Date of Departure *" at bounding box center [432, 477] width 371 height 27
click at [600, 467] on input "Date of Departure *" at bounding box center [432, 477] width 371 height 27
click at [602, 473] on icon at bounding box center [604, 477] width 8 height 9
click at [325, 383] on button "25" at bounding box center [324, 384] width 24 height 24
type input "[DATE]"
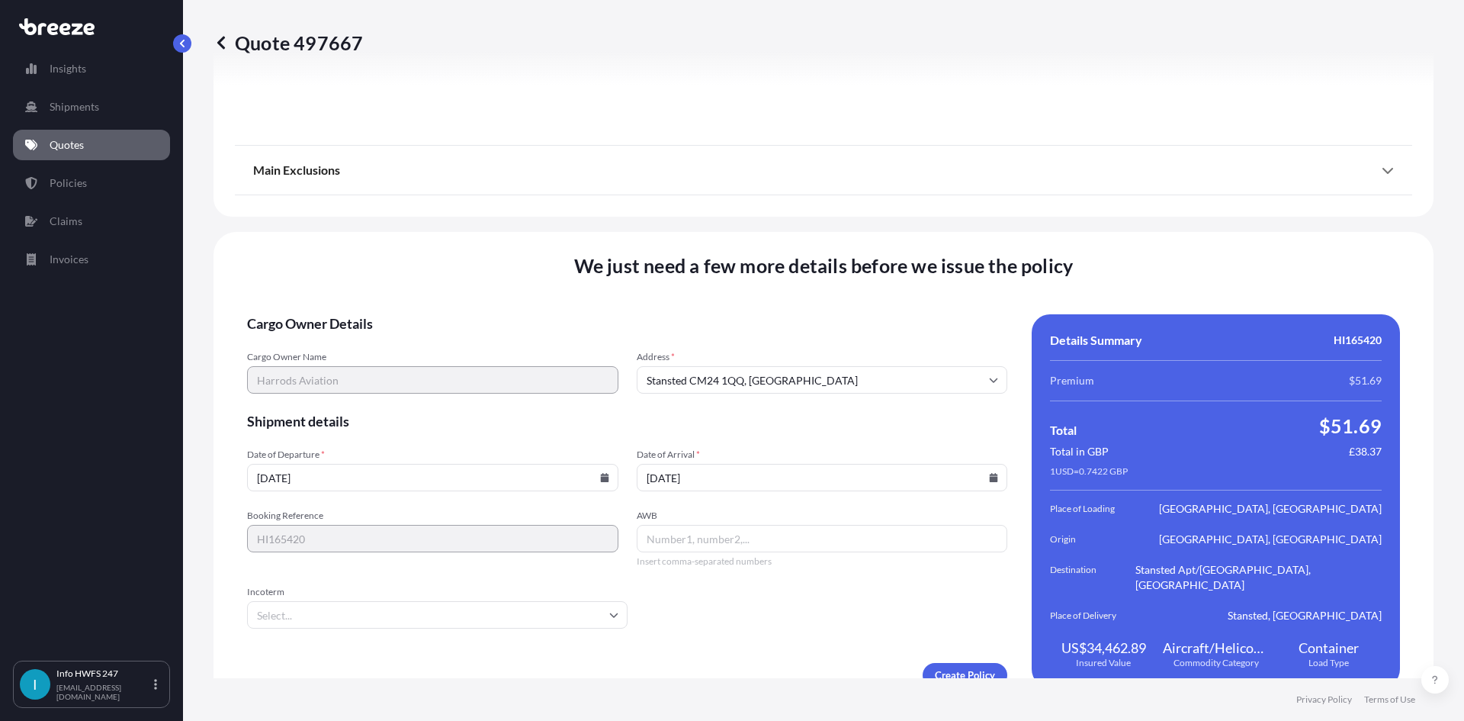
drag, startPoint x: 1001, startPoint y: 462, endPoint x: 987, endPoint y: 464, distance: 13.9
click at [998, 464] on div "Cargo Owner Details Cargo Owner Name Harrods Aviation Address * Stansted CM24 1…" at bounding box center [823, 500] width 1153 height 373
click at [990, 473] on icon at bounding box center [994, 477] width 8 height 9
click at [920, 205] on icon at bounding box center [920, 205] width 6 height 9
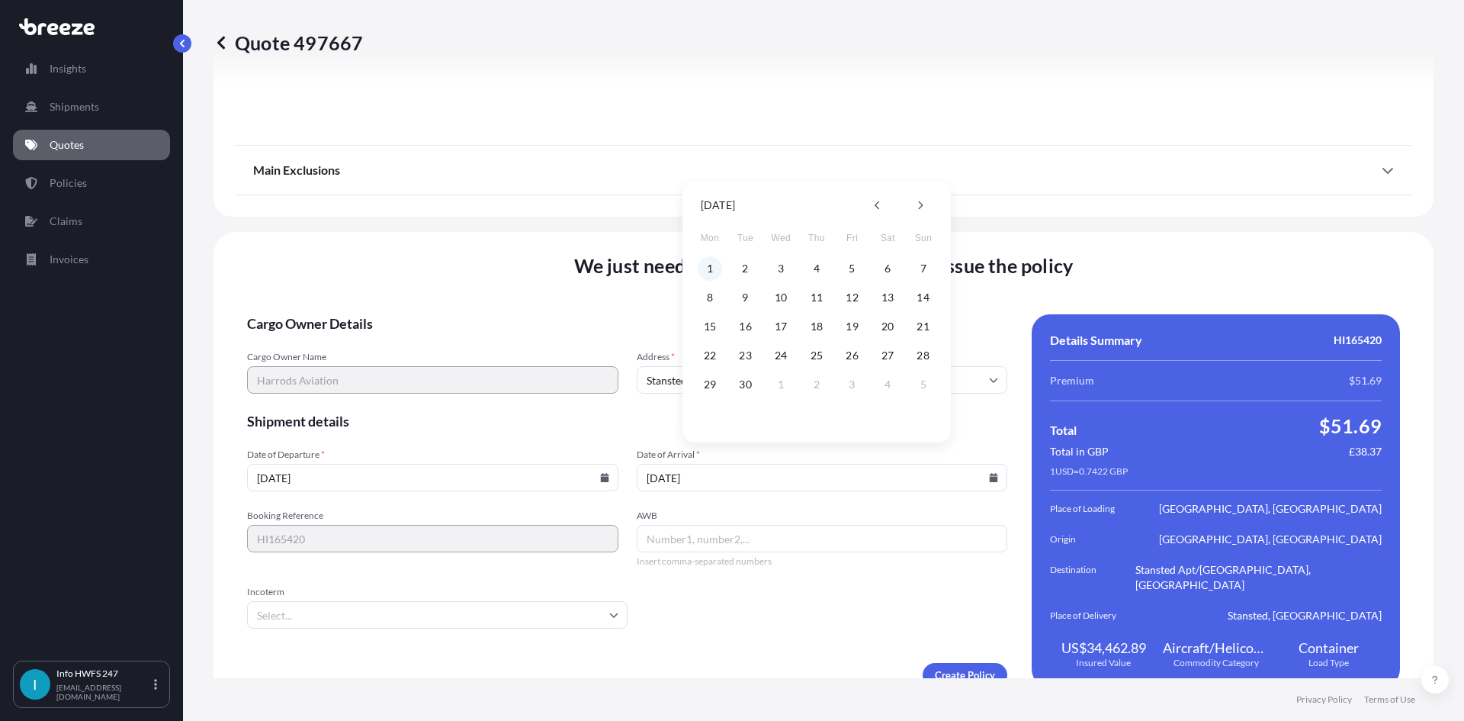
click at [708, 266] on button "1" at bounding box center [710, 268] width 24 height 24
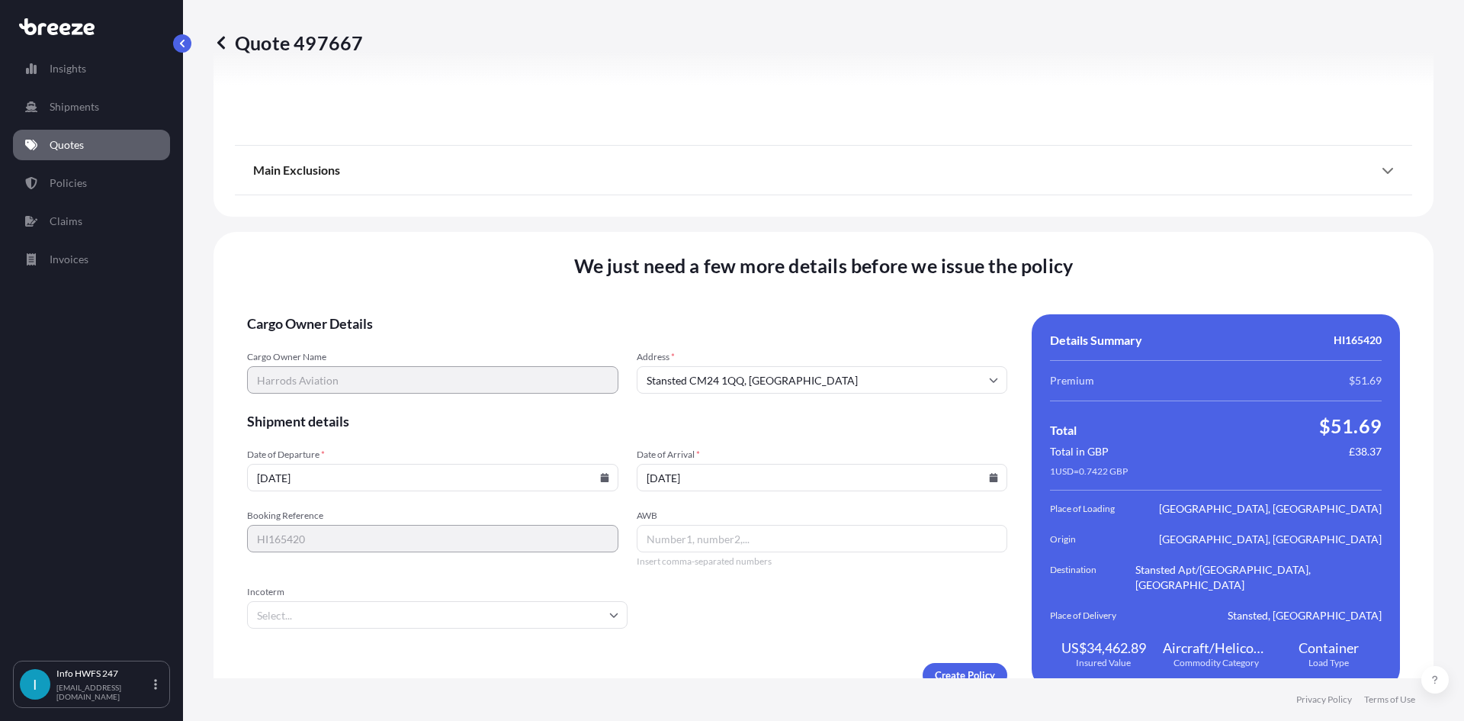
type input "[DATE]"
click at [732, 525] on input "AWB" at bounding box center [822, 538] width 371 height 27
click at [716, 528] on input "AWB" at bounding box center [822, 538] width 371 height 27
paste input "883803987110"
type input "883803987110"
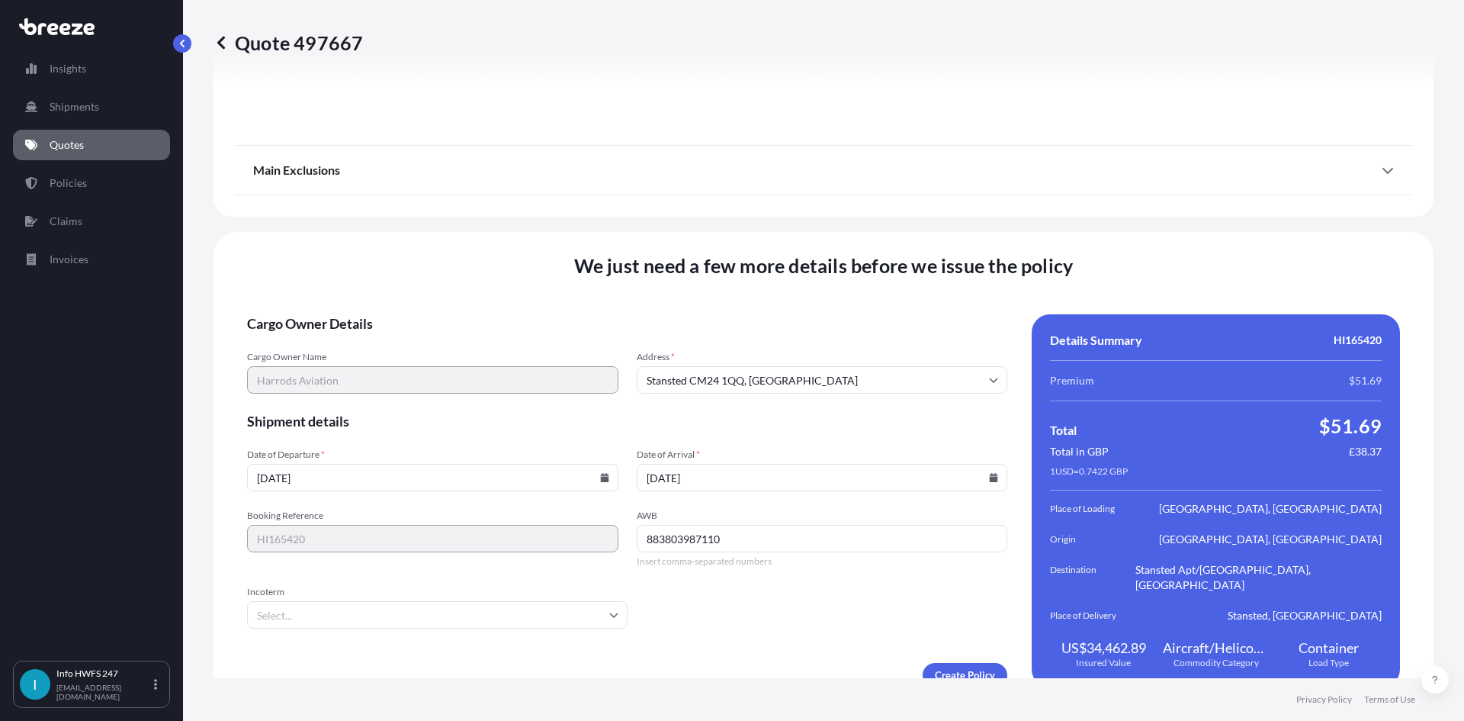
click at [289, 601] on input "Incoterm" at bounding box center [437, 614] width 381 height 27
click at [304, 549] on li "DAP" at bounding box center [435, 545] width 365 height 29
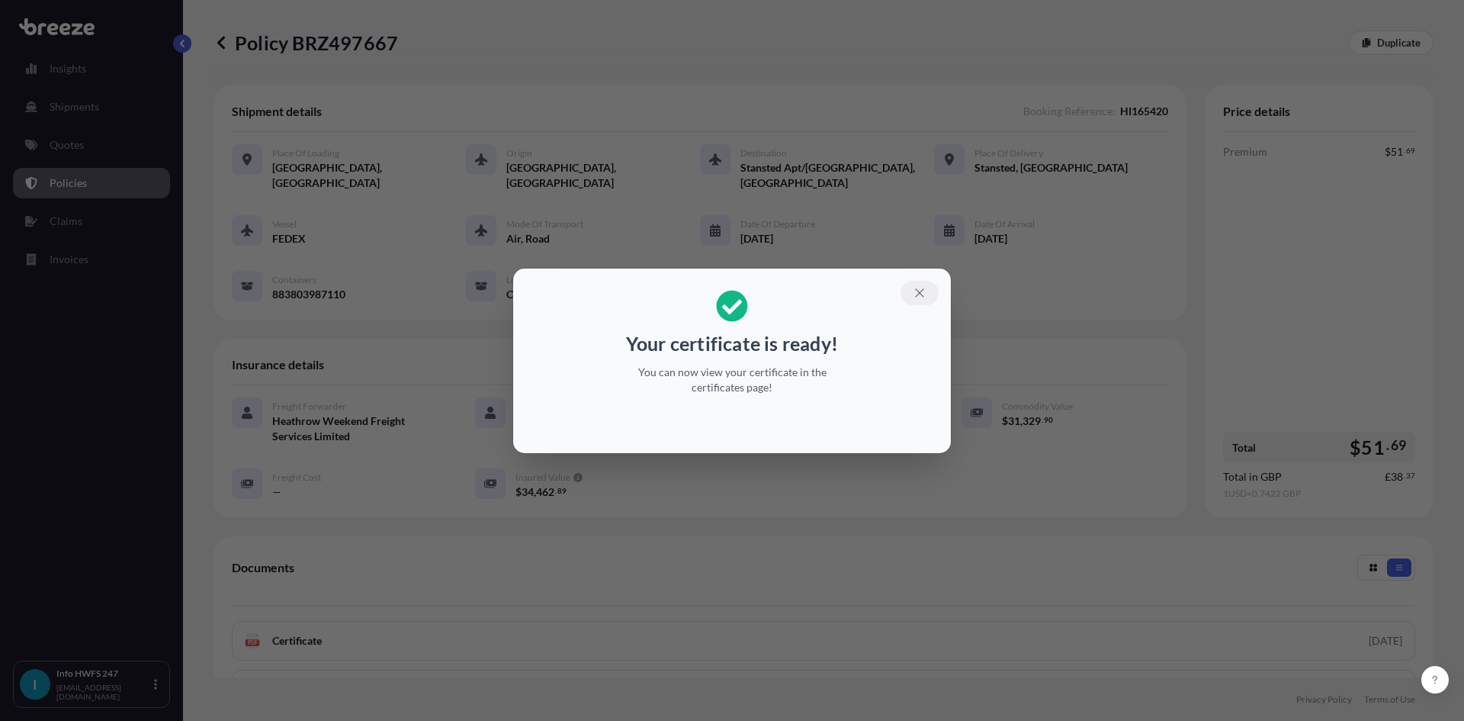
click at [920, 287] on icon "button" at bounding box center [920, 293] width 14 height 14
